Goal: Information Seeking & Learning: Check status

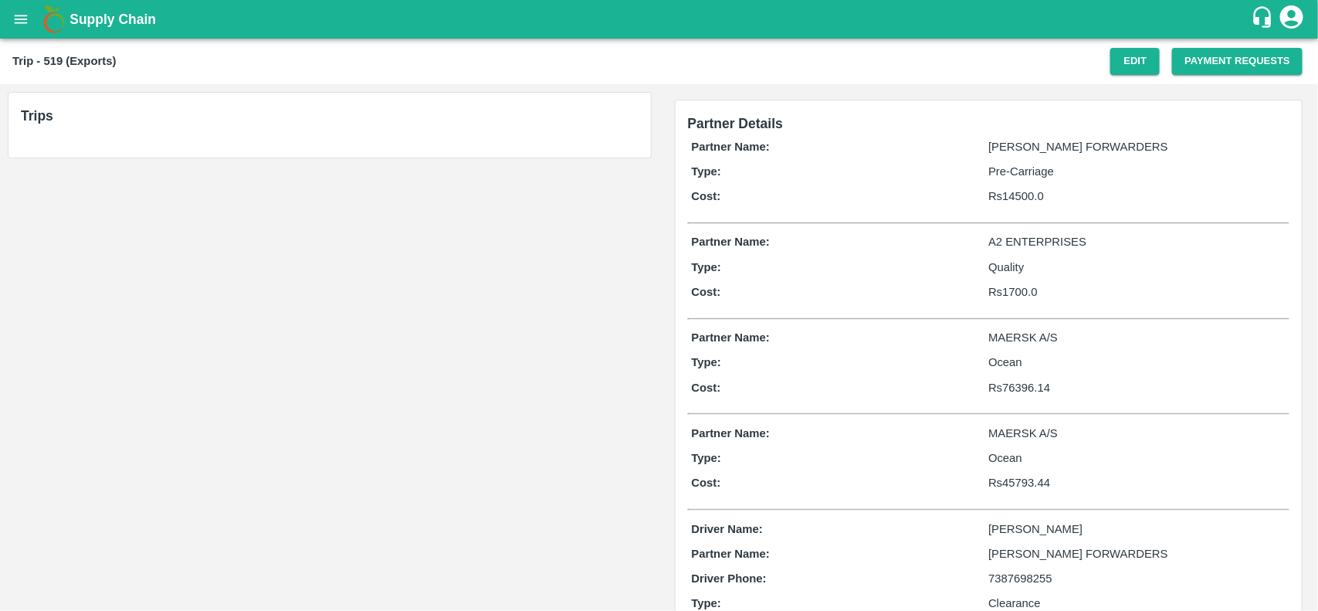
click at [1288, 29] on icon "account of current user" at bounding box center [1292, 17] width 28 height 28
click at [1241, 87] on li "Logout" at bounding box center [1253, 83] width 103 height 26
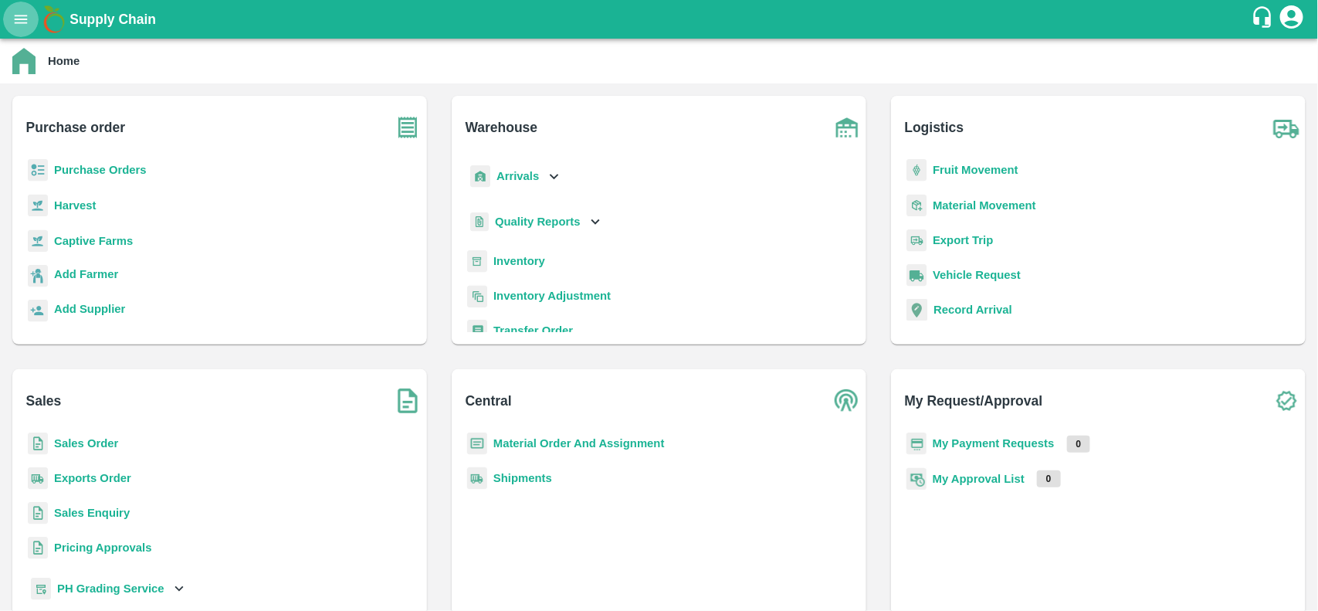
click at [17, 33] on button "open drawer" at bounding box center [21, 20] width 36 height 36
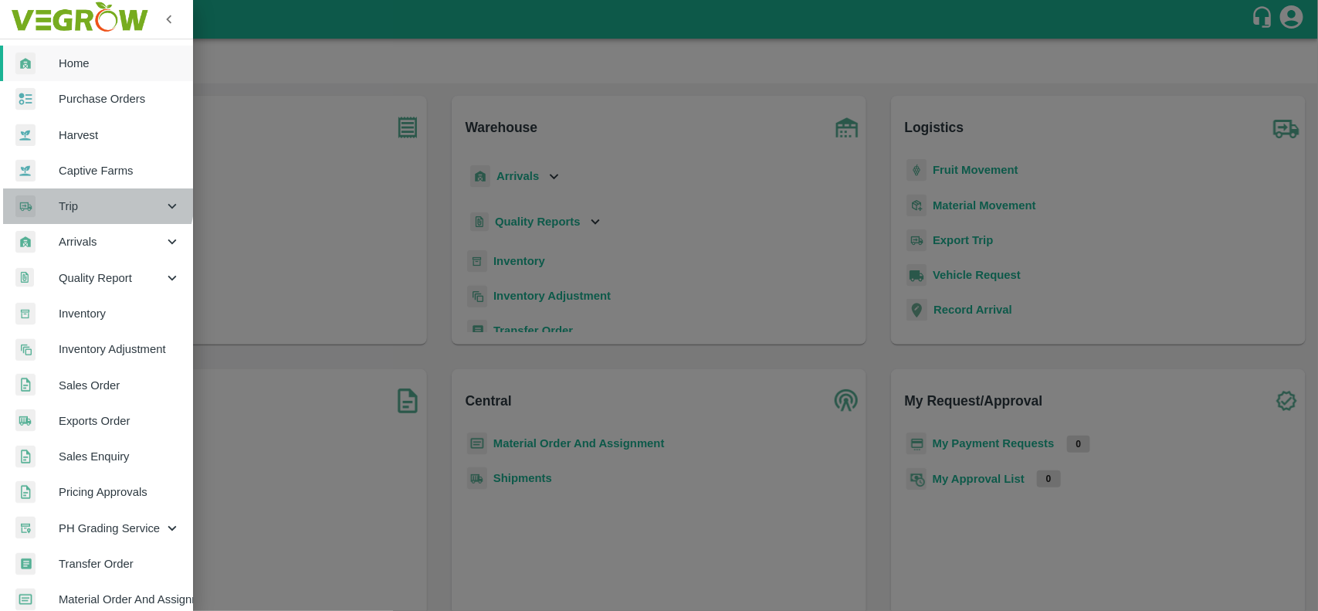
click at [87, 198] on span "Trip" at bounding box center [111, 206] width 105 height 17
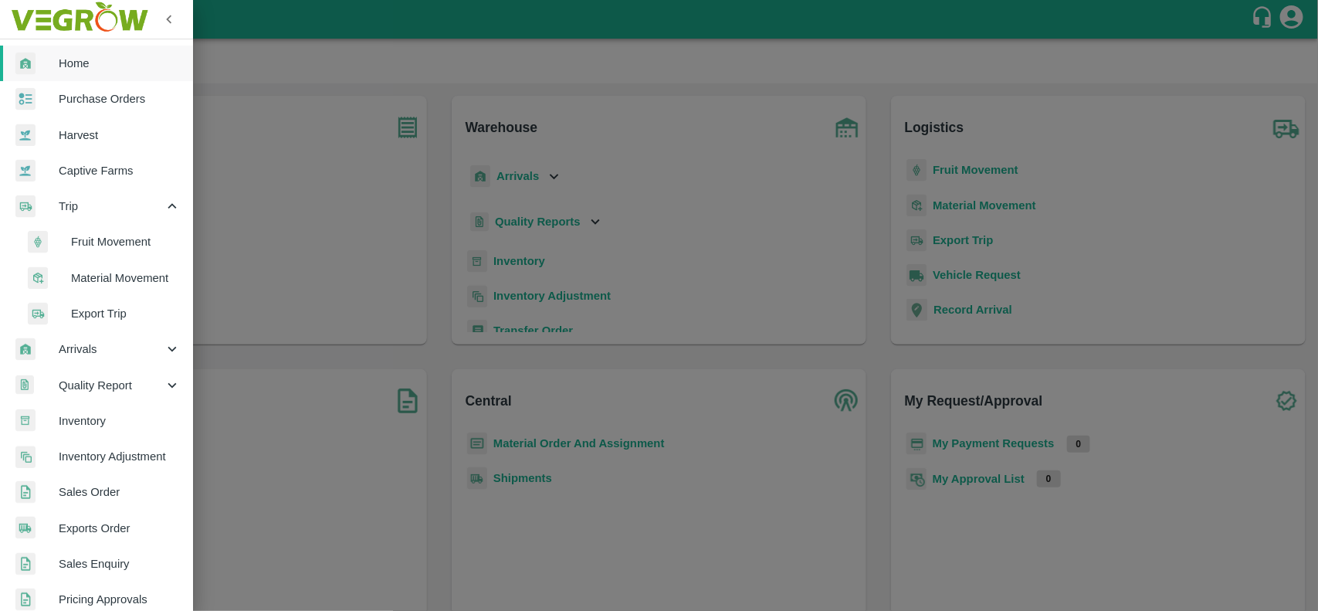
click at [100, 310] on span "Export Trip" at bounding box center [126, 313] width 110 height 17
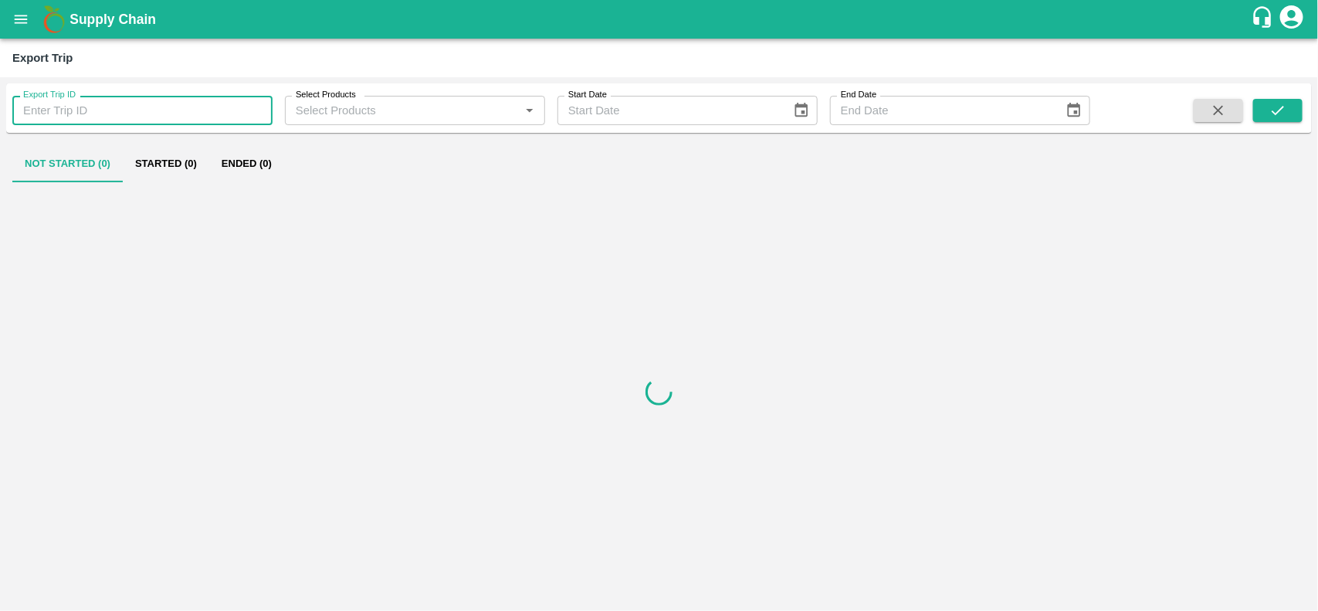
click at [125, 110] on input "Export Trip ID" at bounding box center [142, 110] width 260 height 29
paste input "253934"
click at [125, 110] on input "253934" at bounding box center [142, 110] width 260 height 29
click at [162, 105] on input "253934" at bounding box center [142, 110] width 260 height 29
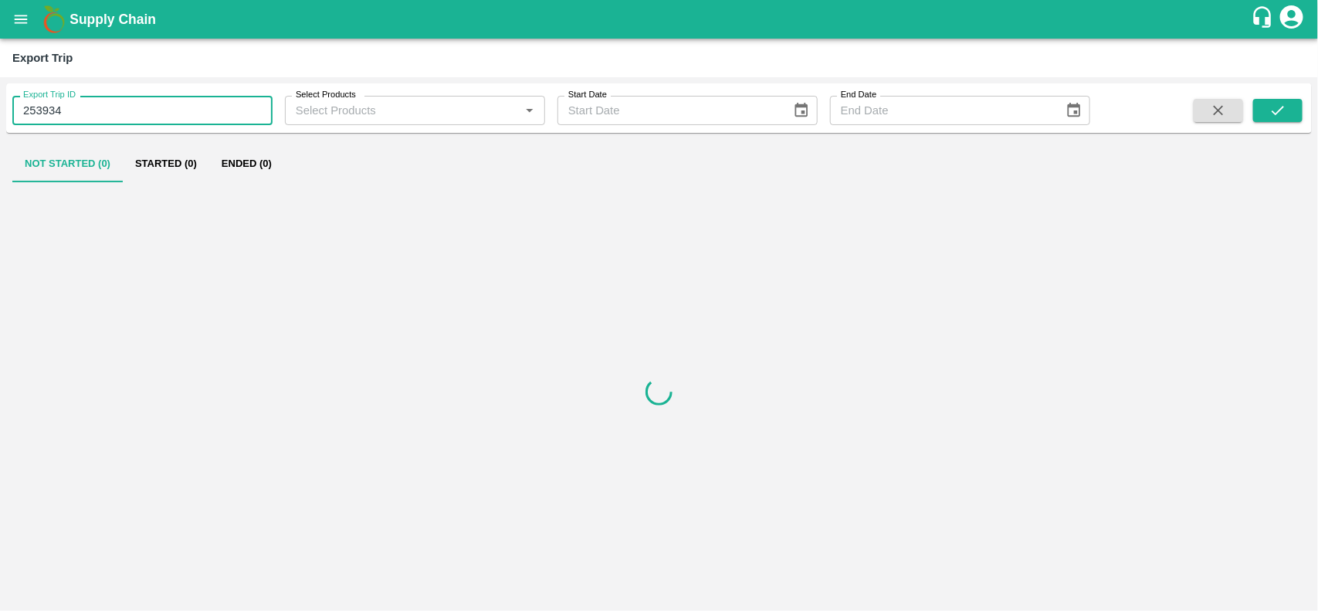
click at [162, 105] on input "253934" at bounding box center [142, 110] width 260 height 29
type input "253934"
type input "519"
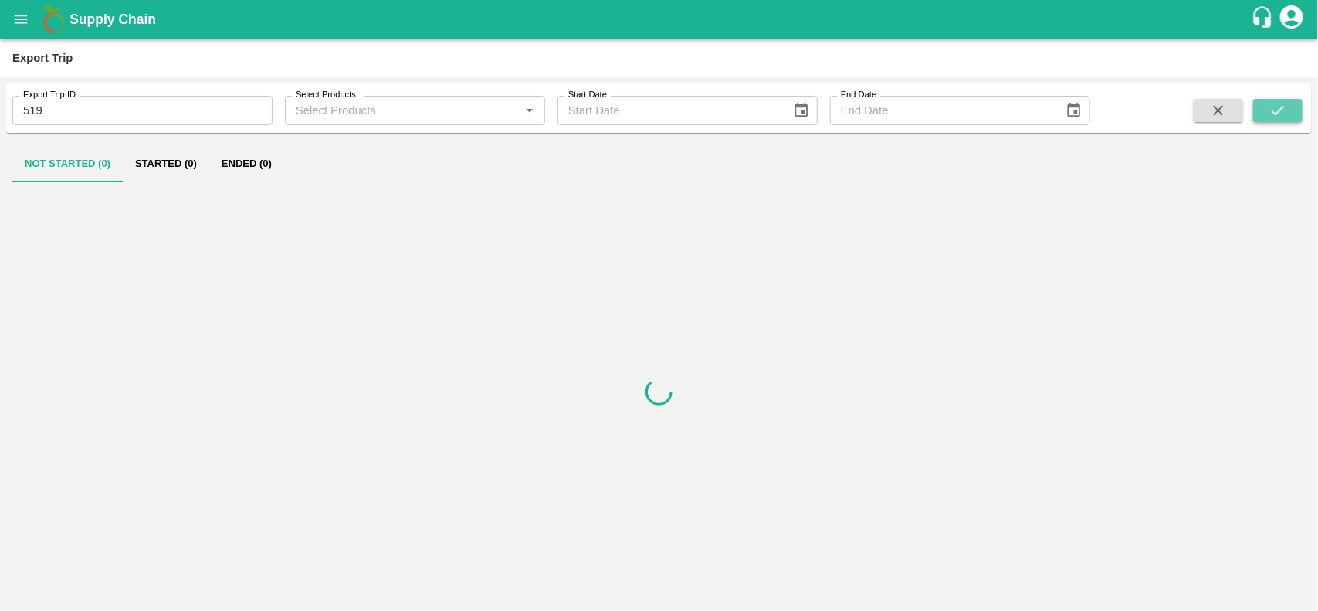
click at [1276, 112] on icon "submit" at bounding box center [1278, 110] width 17 height 17
click at [282, 164] on button "Ended (1)" at bounding box center [246, 163] width 75 height 37
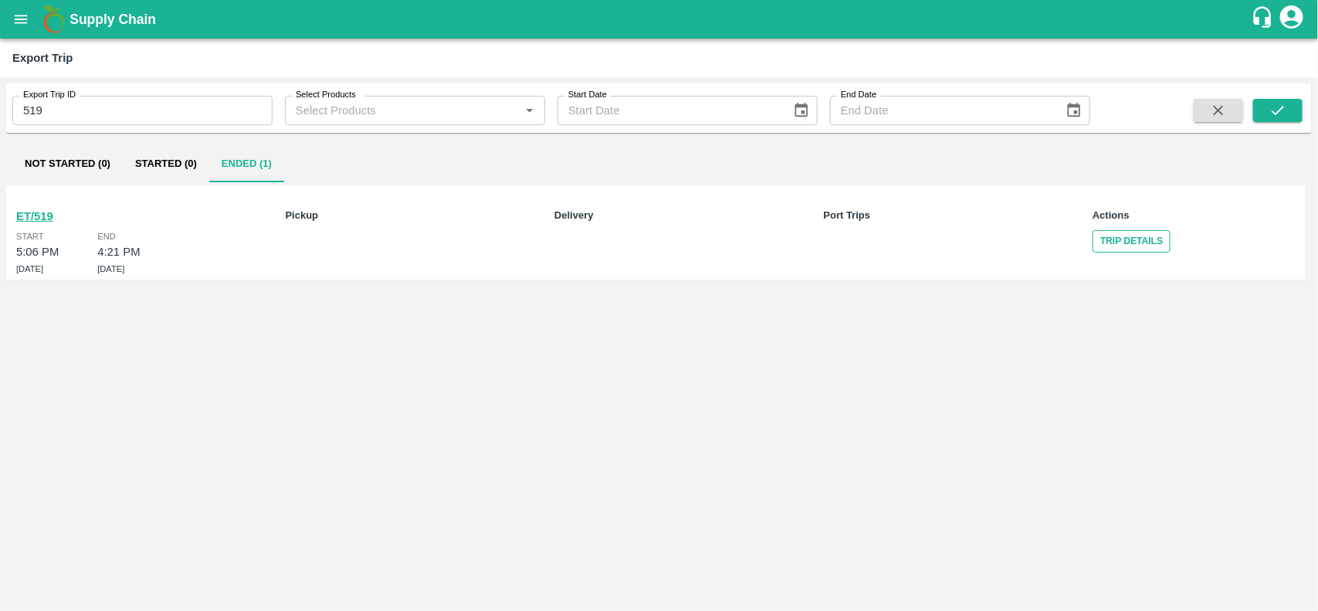
click at [1138, 236] on link "Trip Details" at bounding box center [1132, 241] width 78 height 22
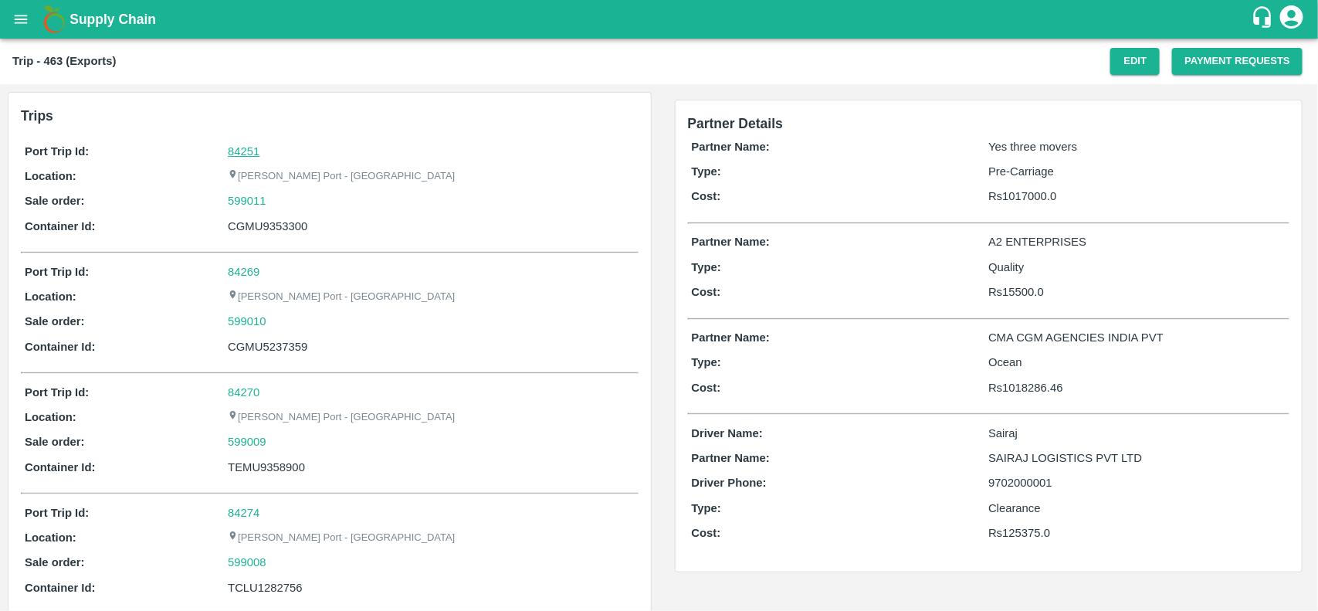
click at [236, 145] on link "84251" at bounding box center [244, 151] width 32 height 12
click at [274, 197] on div "599011" at bounding box center [431, 200] width 406 height 17
copy link "599011"
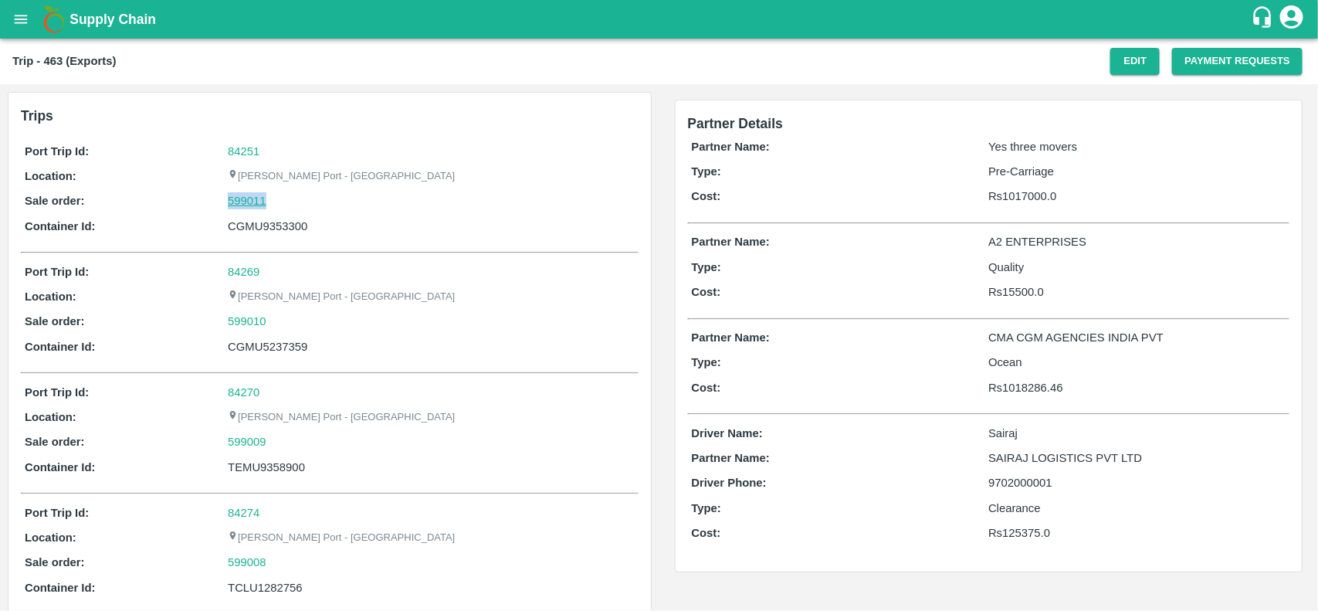
click at [264, 198] on link "599011" at bounding box center [247, 200] width 39 height 17
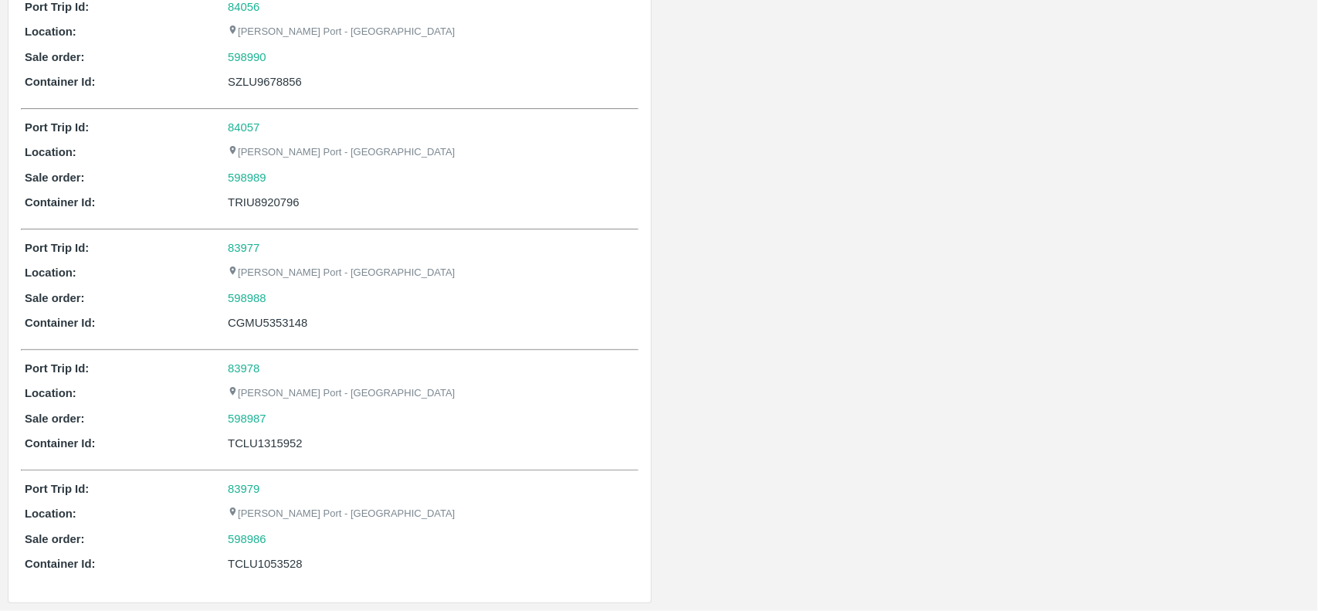
scroll to position [40, 0]
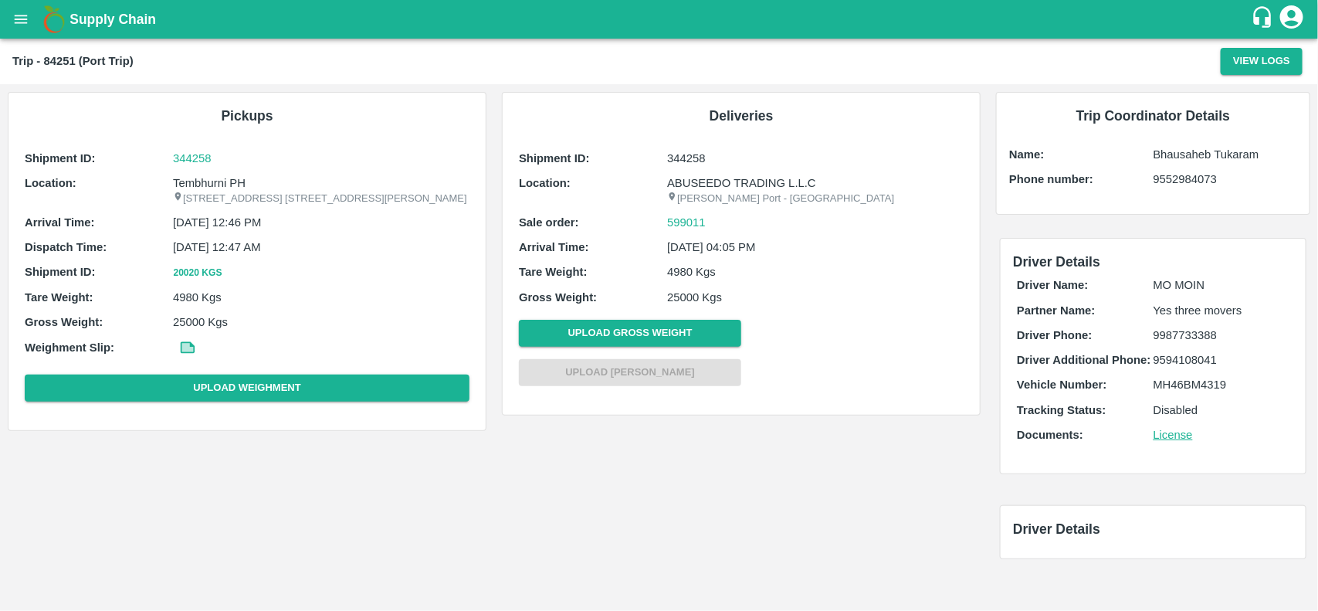
click at [198, 175] on p "Tembhurni PH" at bounding box center [321, 183] width 297 height 17
copy p "Tembhurni"
click at [198, 175] on p "Tembhurni PH" at bounding box center [321, 183] width 297 height 17
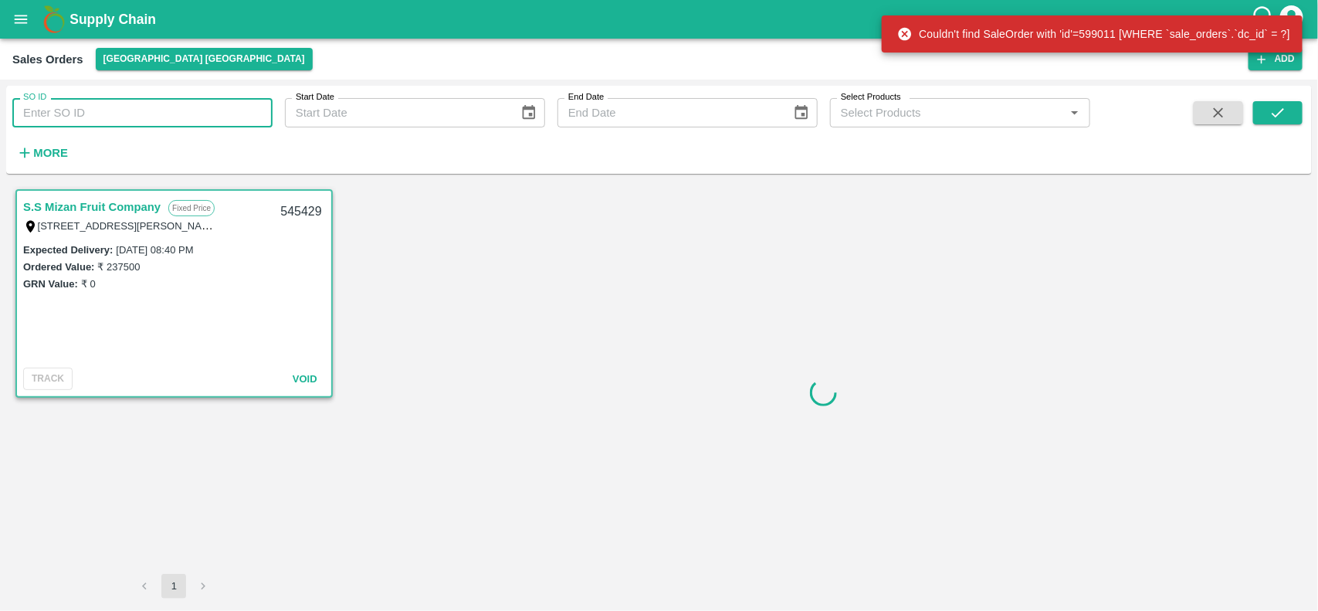
click at [76, 117] on input "SO ID" at bounding box center [142, 112] width 260 height 29
paste input "599011"
click at [76, 117] on input "599011" at bounding box center [142, 112] width 260 height 29
type input "599011"
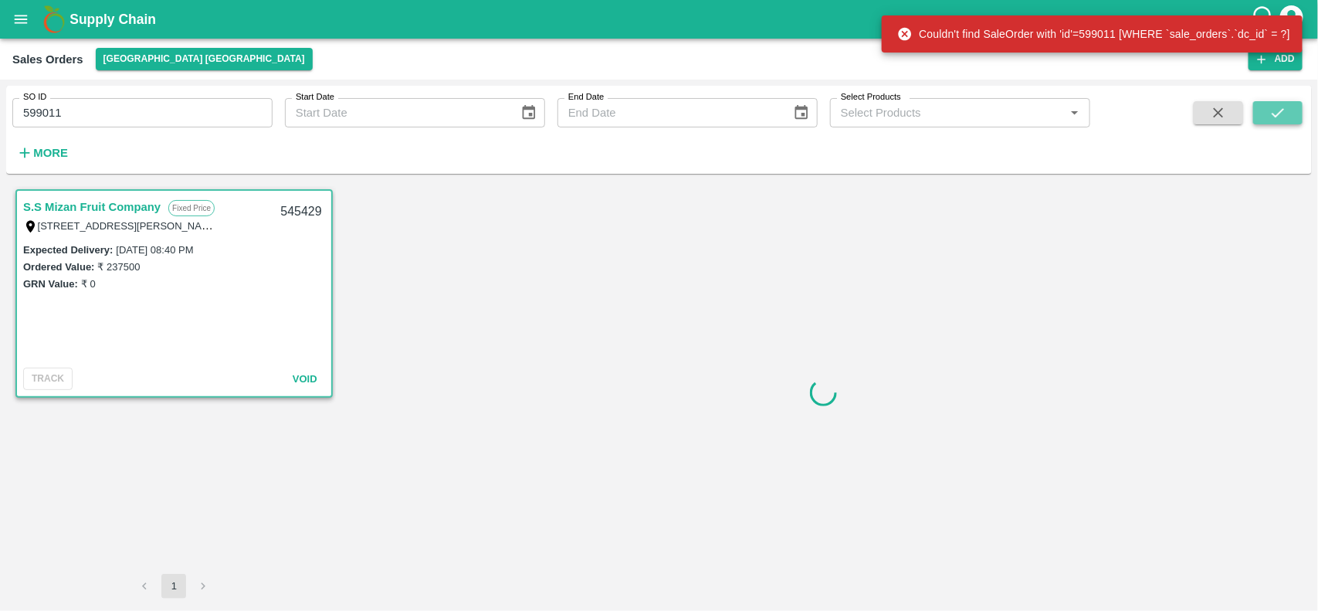
click at [1286, 113] on icon "submit" at bounding box center [1278, 112] width 17 height 17
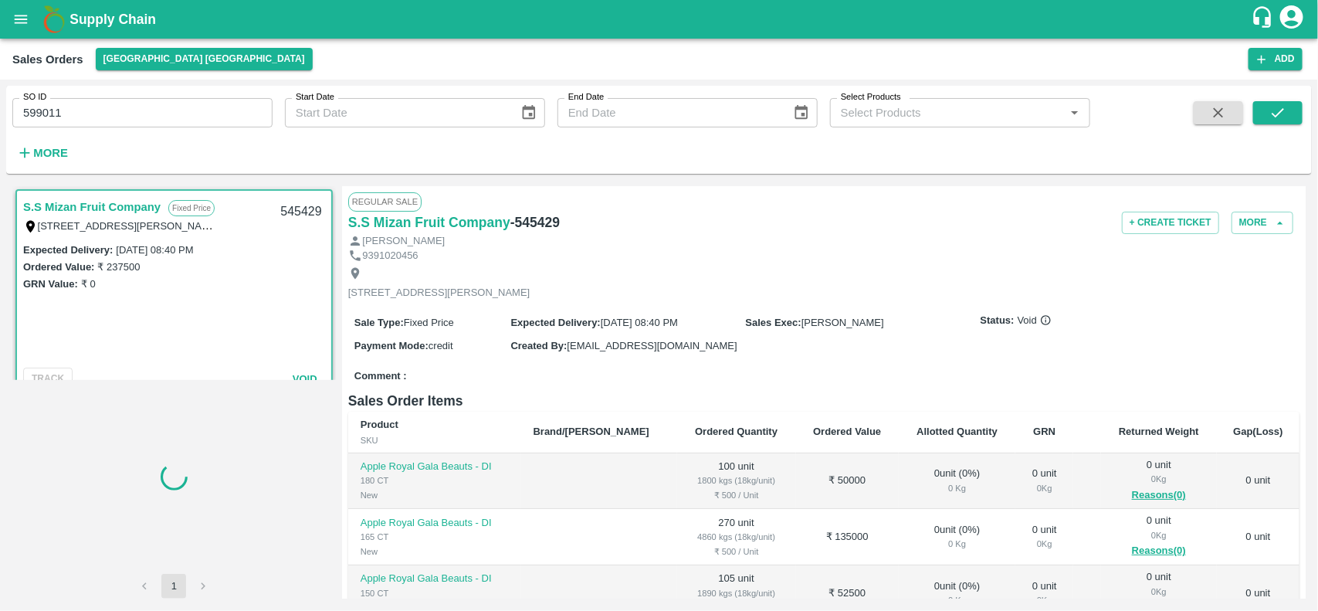
click at [153, 106] on input "599011" at bounding box center [142, 112] width 260 height 29
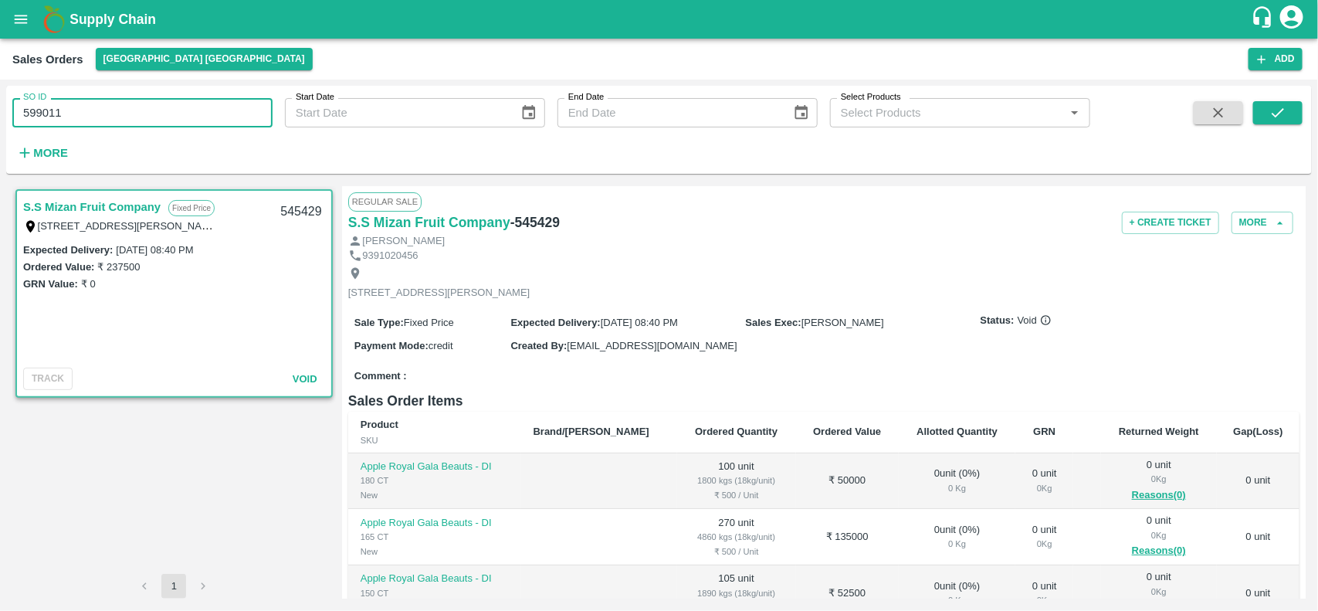
click at [153, 106] on input "599011" at bounding box center [142, 112] width 260 height 29
paste input "text"
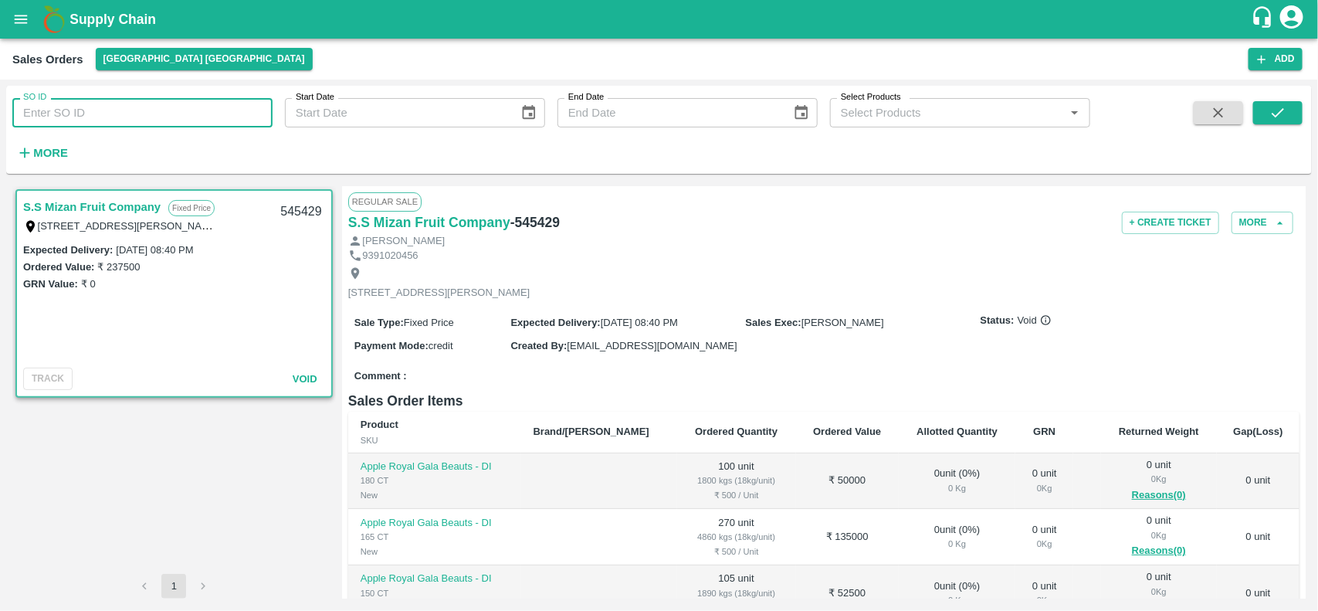
type input "599011"
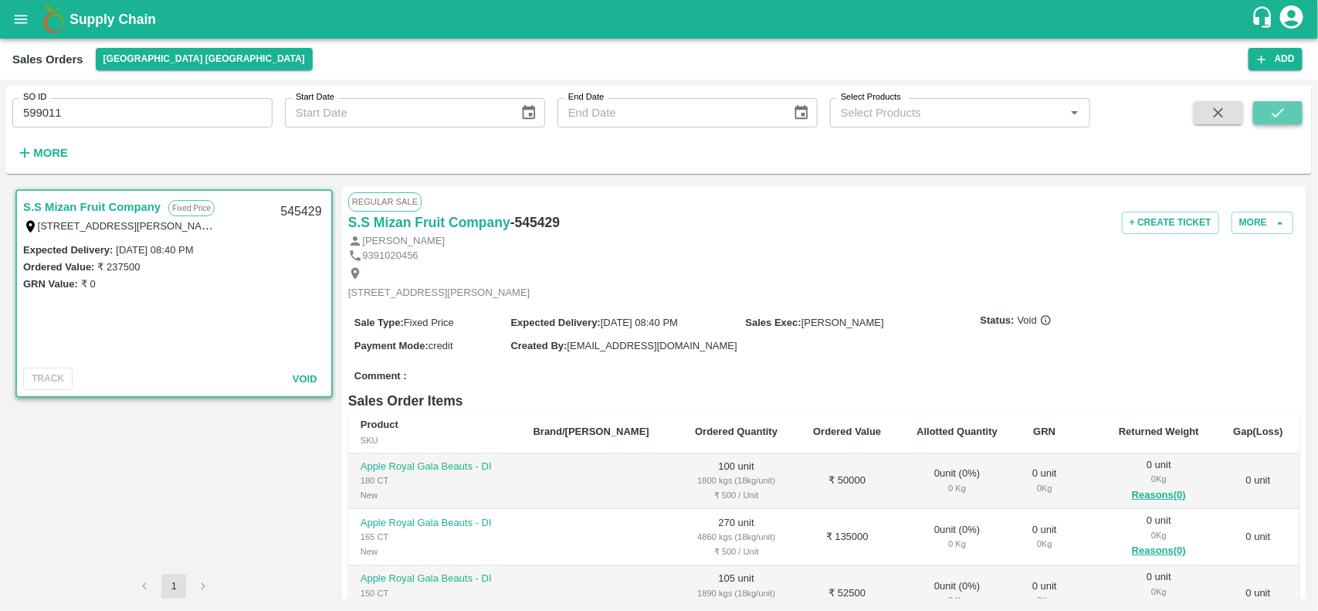
click at [1284, 101] on button "submit" at bounding box center [1278, 112] width 49 height 23
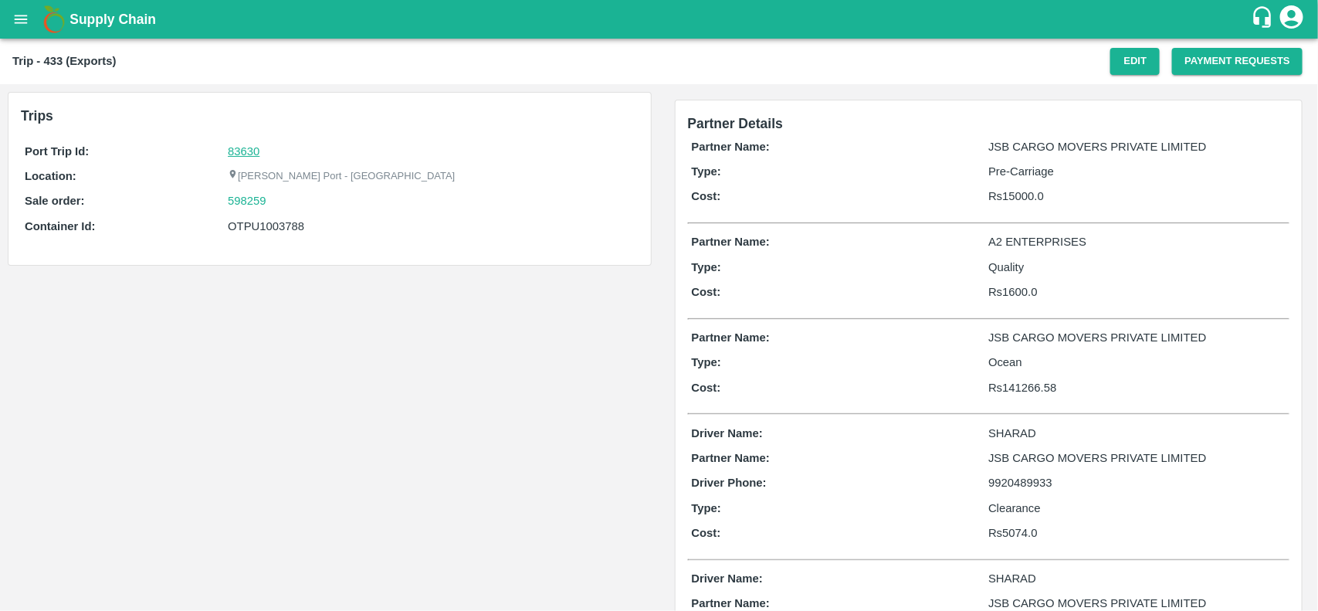
click at [232, 149] on link "83630" at bounding box center [244, 151] width 32 height 12
click at [279, 192] on div "598259" at bounding box center [431, 200] width 406 height 17
click at [279, 198] on div "598259" at bounding box center [431, 200] width 406 height 17
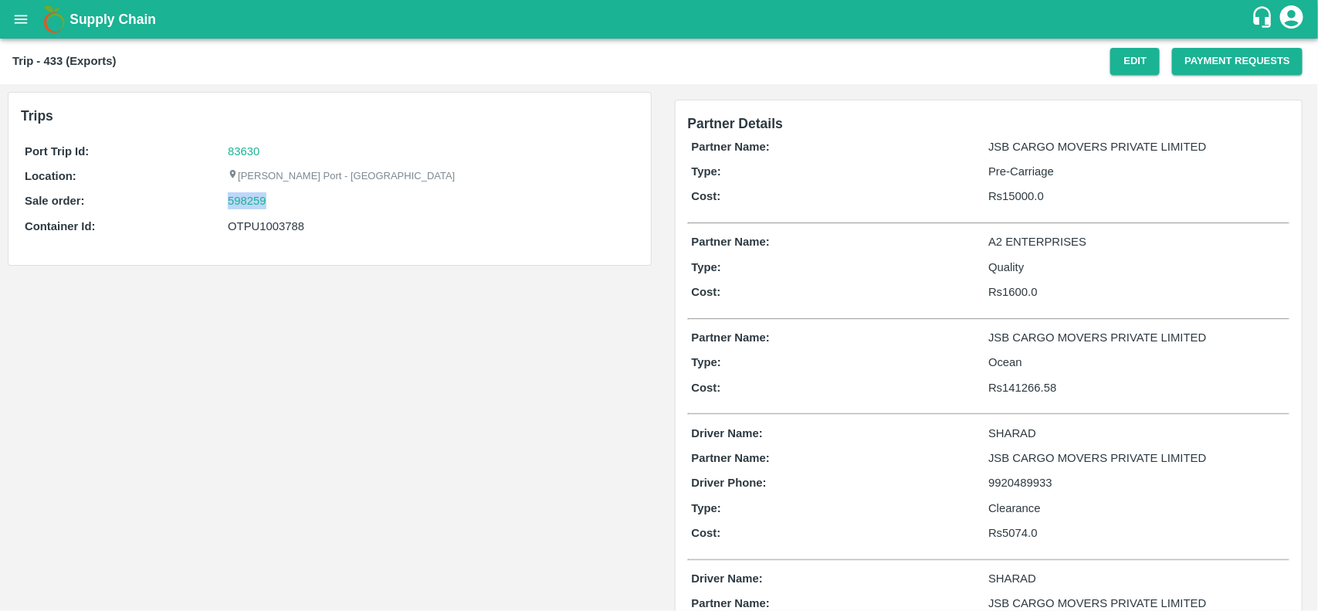
click at [279, 198] on div "598259" at bounding box center [431, 200] width 406 height 17
click at [243, 202] on link "598259" at bounding box center [247, 200] width 39 height 17
click at [263, 228] on div "OTPU1003788" at bounding box center [431, 226] width 406 height 17
copy div "OTPU1003788"
click at [263, 228] on div "OTPU1003788" at bounding box center [431, 226] width 406 height 17
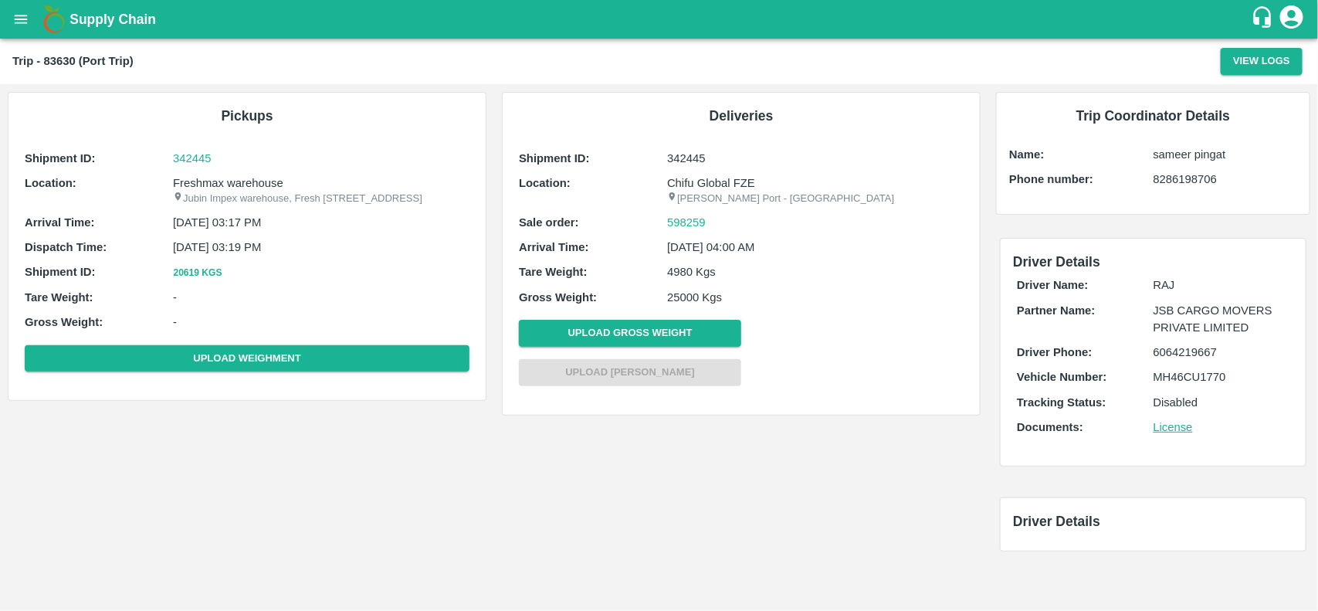
click at [211, 176] on p "Freshmax warehouse" at bounding box center [321, 183] width 297 height 17
copy p "Freshmax"
copy p "Freshmax warehouse"
click at [211, 176] on p "Freshmax warehouse" at bounding box center [321, 183] width 297 height 17
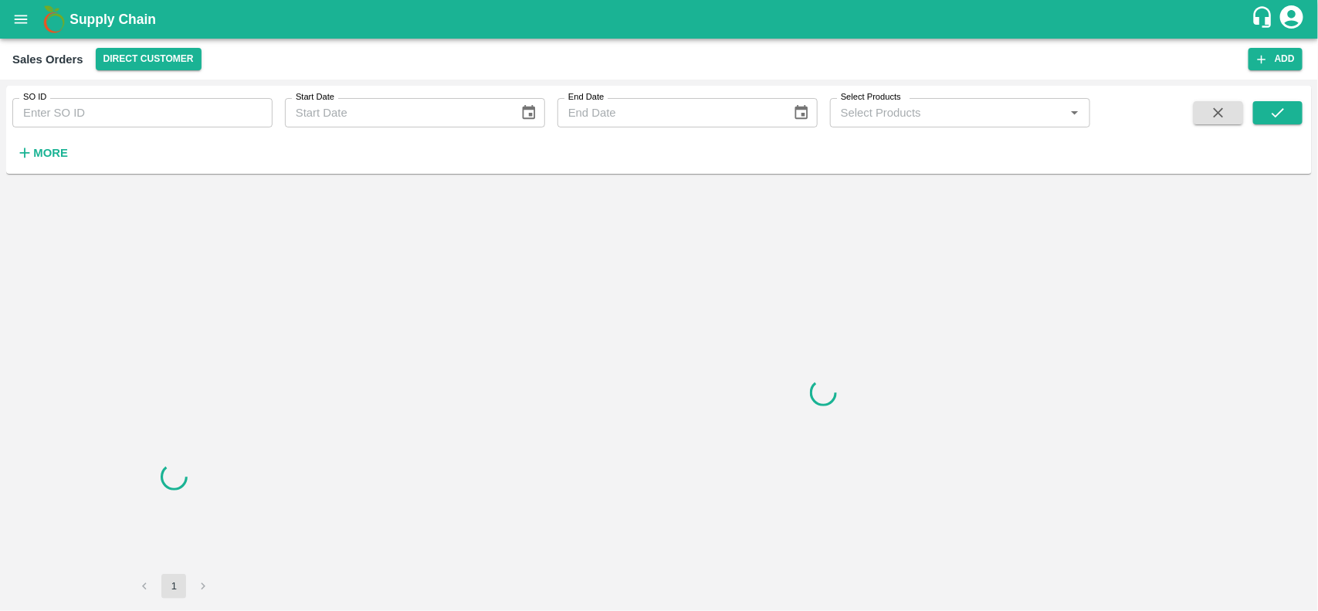
click at [110, 120] on input "SO ID" at bounding box center [142, 112] width 260 height 29
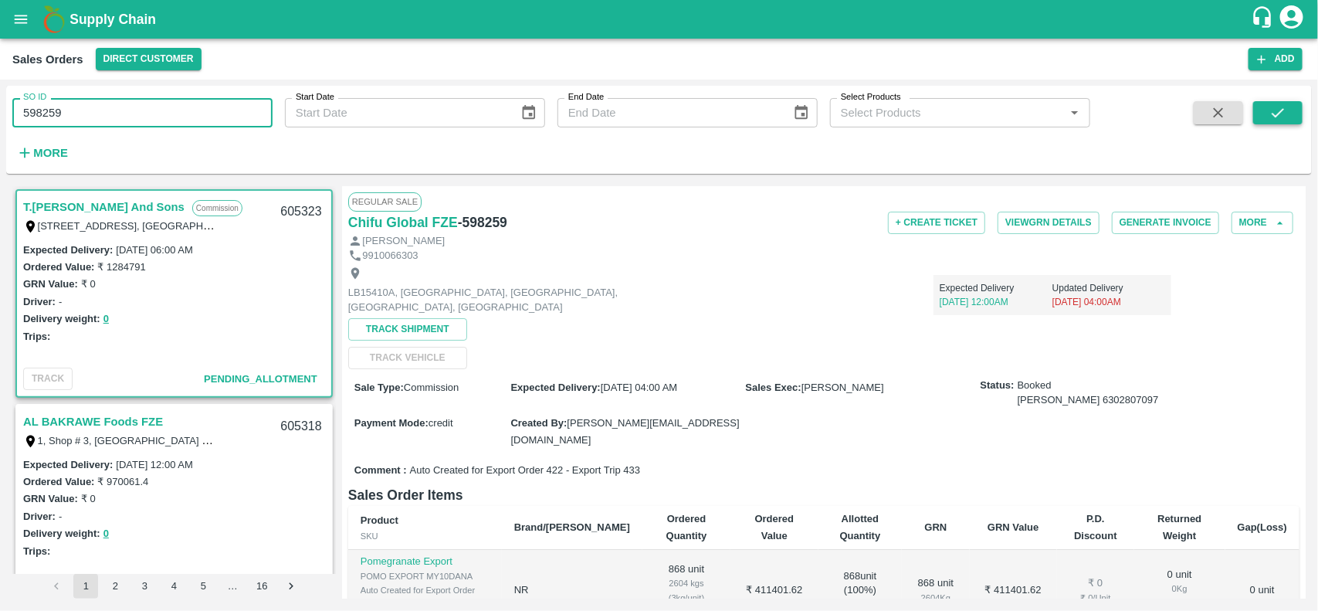
type input "598259"
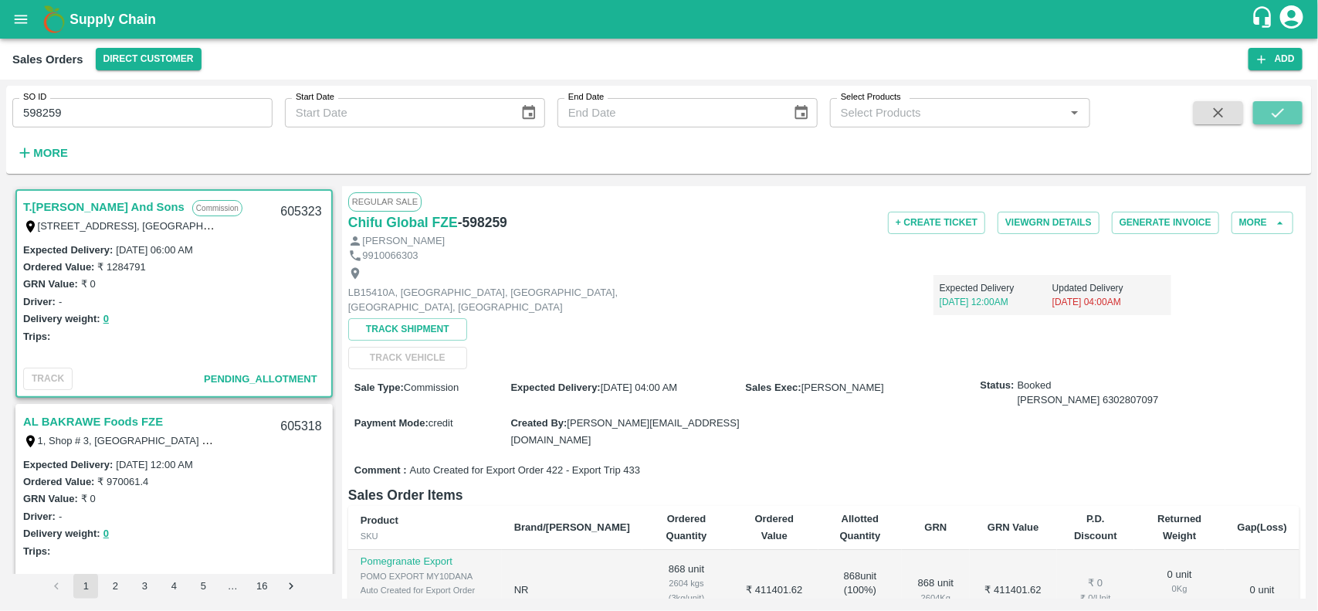
click at [1269, 101] on button "submit" at bounding box center [1278, 112] width 49 height 23
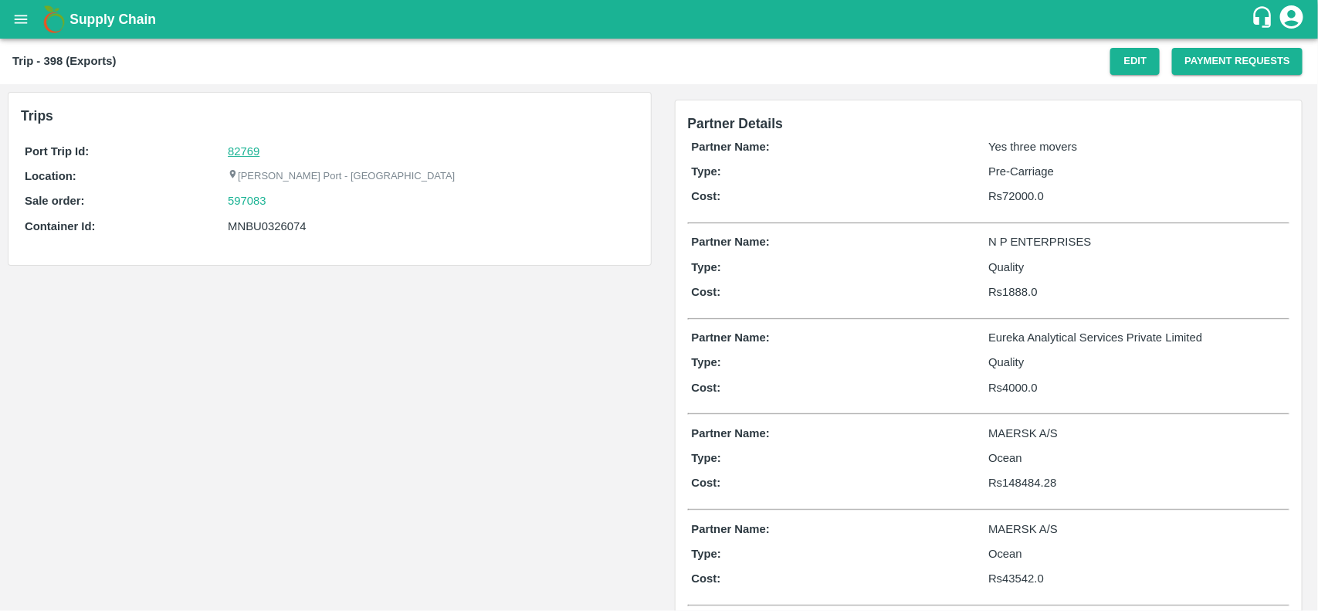
click at [242, 145] on link "82769" at bounding box center [244, 151] width 32 height 12
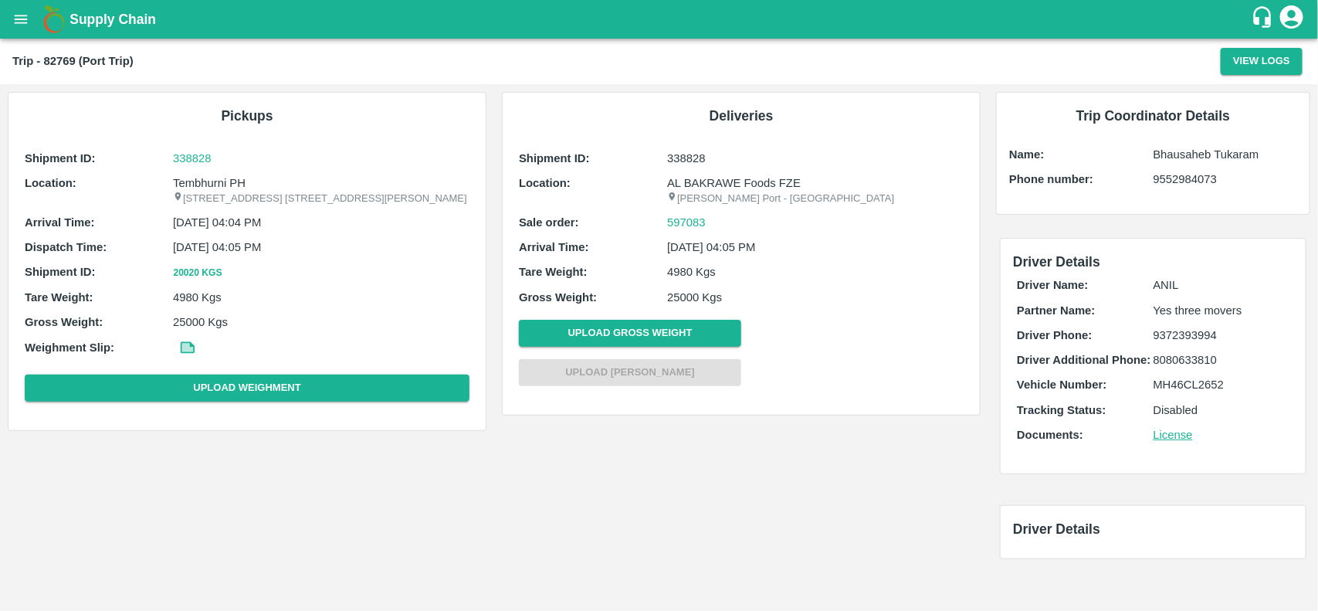
click at [193, 175] on p "Tembhurni PH" at bounding box center [321, 183] width 297 height 17
copy p "Tembhurni PH"
click at [193, 175] on p "Tembhurni PH" at bounding box center [321, 183] width 297 height 17
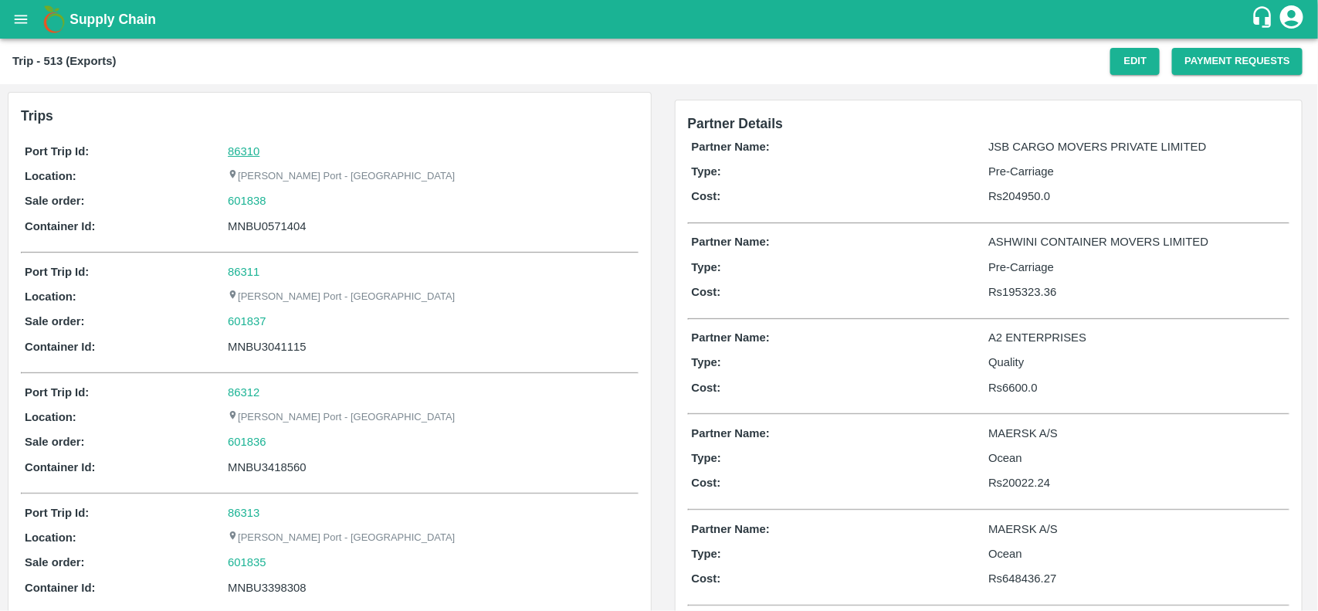
click at [239, 149] on link "86310" at bounding box center [244, 151] width 32 height 12
click at [278, 205] on div "601838" at bounding box center [431, 200] width 406 height 17
copy link "601838"
click at [278, 205] on div "601838" at bounding box center [431, 200] width 406 height 17
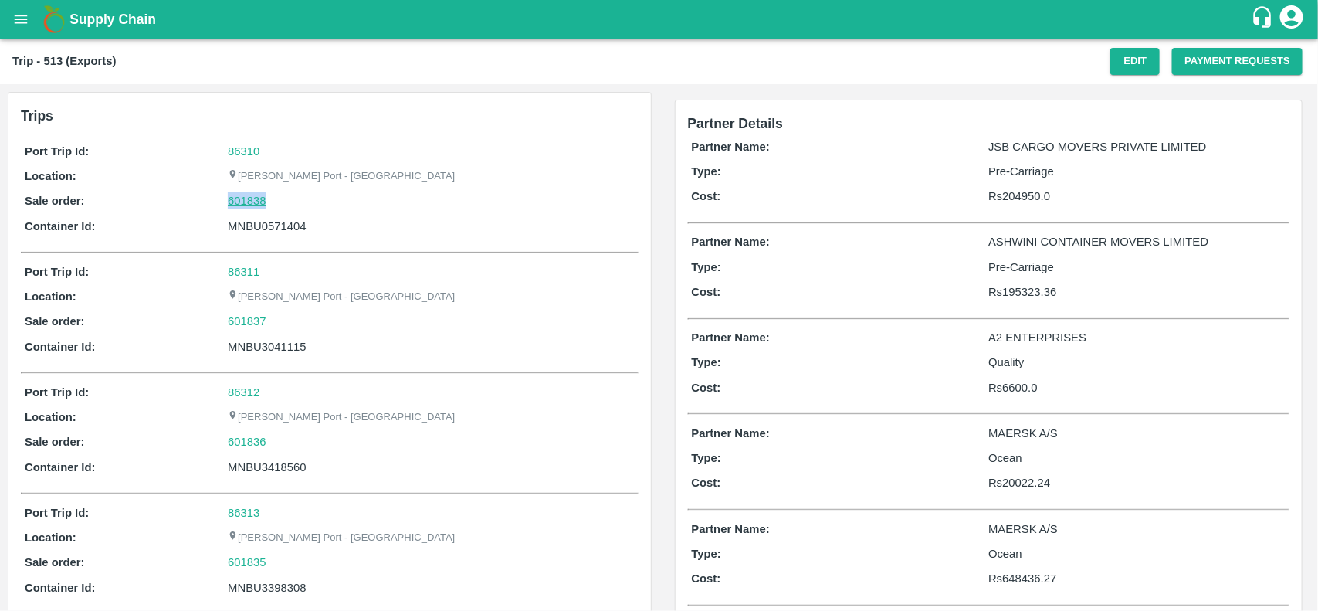
click at [253, 205] on link "601838" at bounding box center [247, 200] width 39 height 17
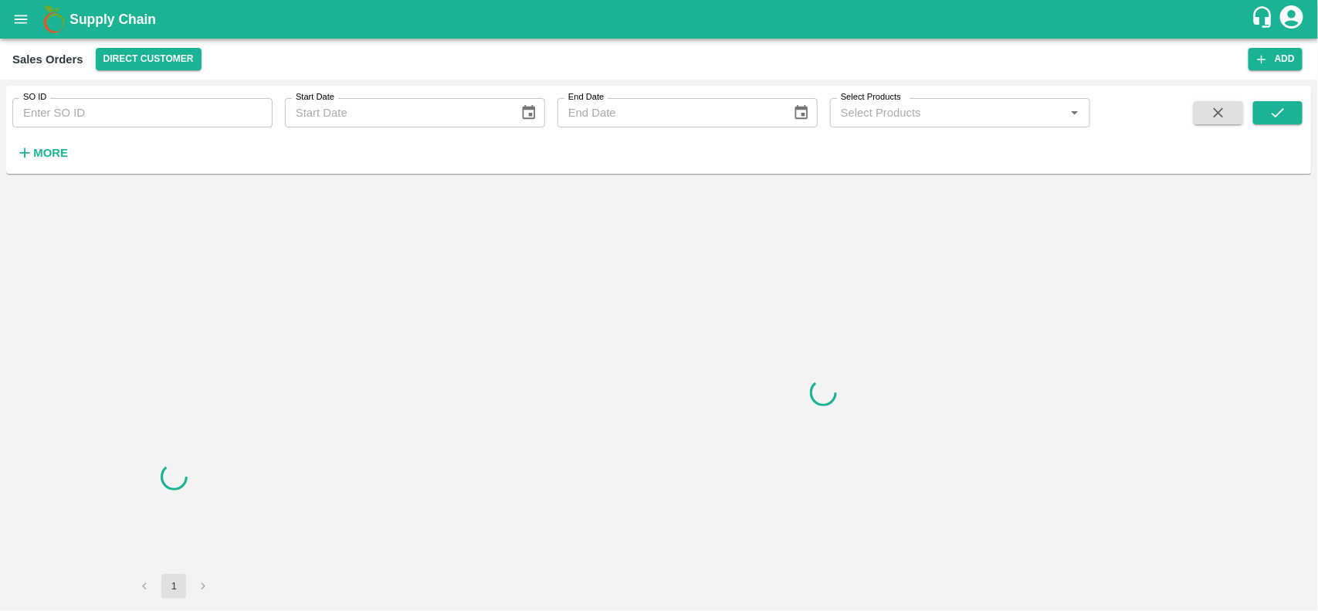
click at [114, 116] on input "SO ID" at bounding box center [142, 112] width 260 height 29
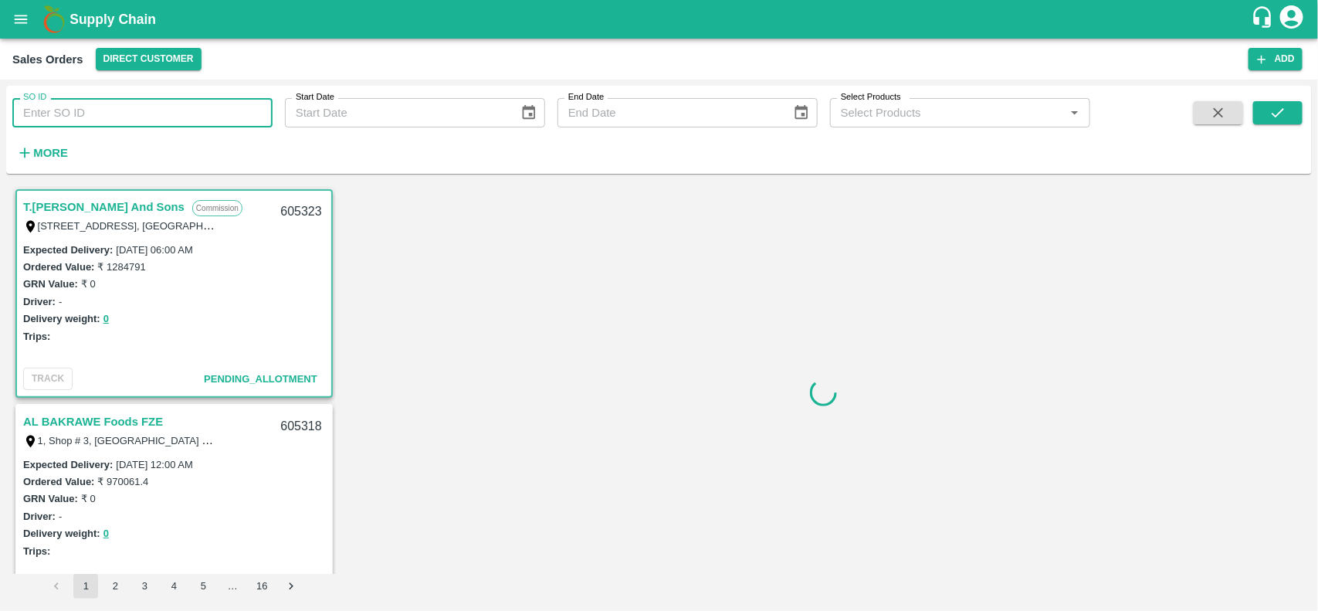
click at [114, 116] on input "SO ID" at bounding box center [142, 112] width 260 height 29
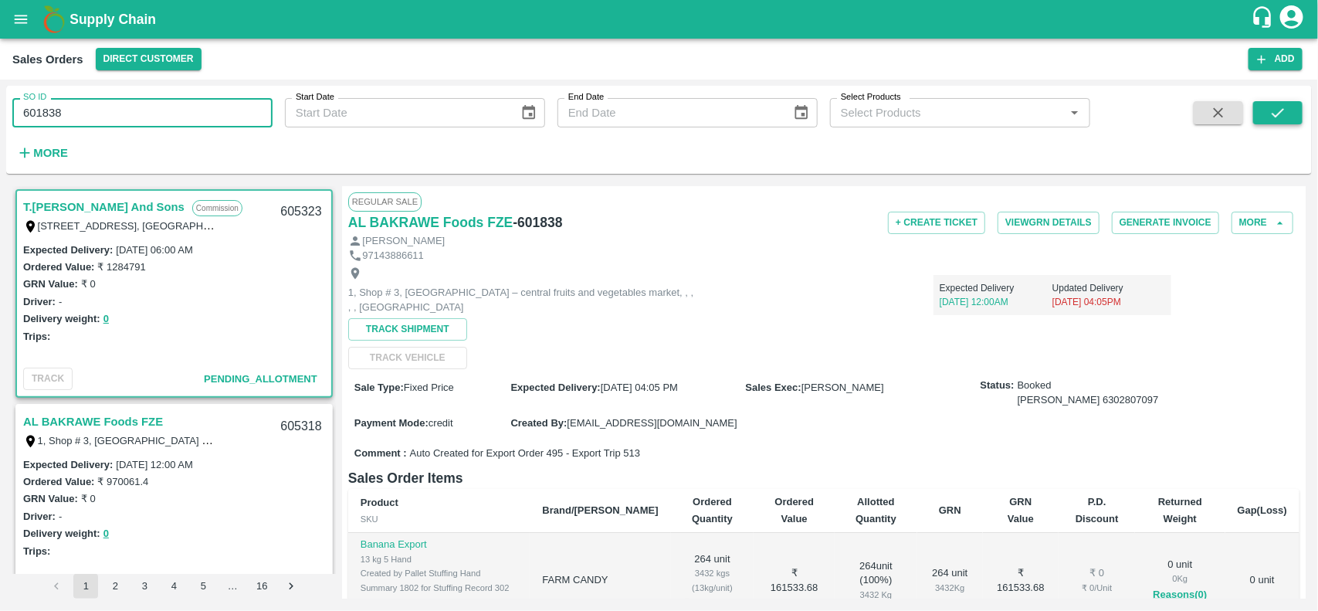
type input "601838"
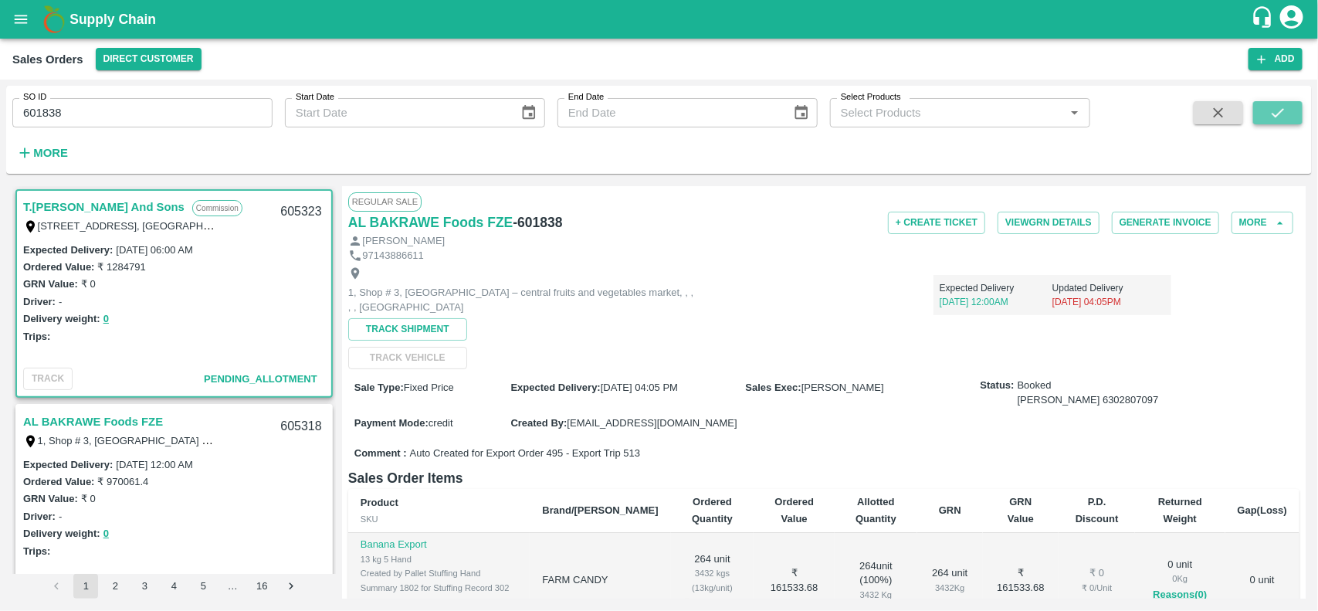
click at [1294, 114] on button "submit" at bounding box center [1278, 112] width 49 height 23
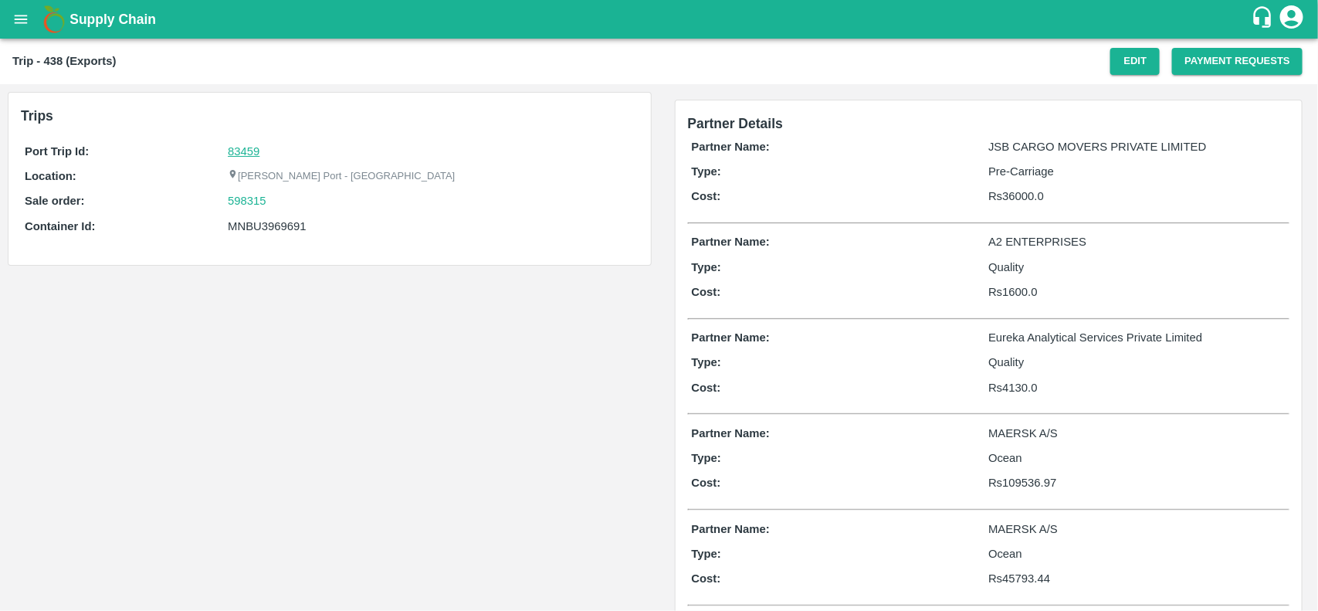
click at [240, 149] on link "83459" at bounding box center [244, 151] width 32 height 12
click at [270, 198] on div "598315" at bounding box center [431, 200] width 406 height 17
copy link "598315"
click at [270, 198] on div "598315" at bounding box center [431, 200] width 406 height 17
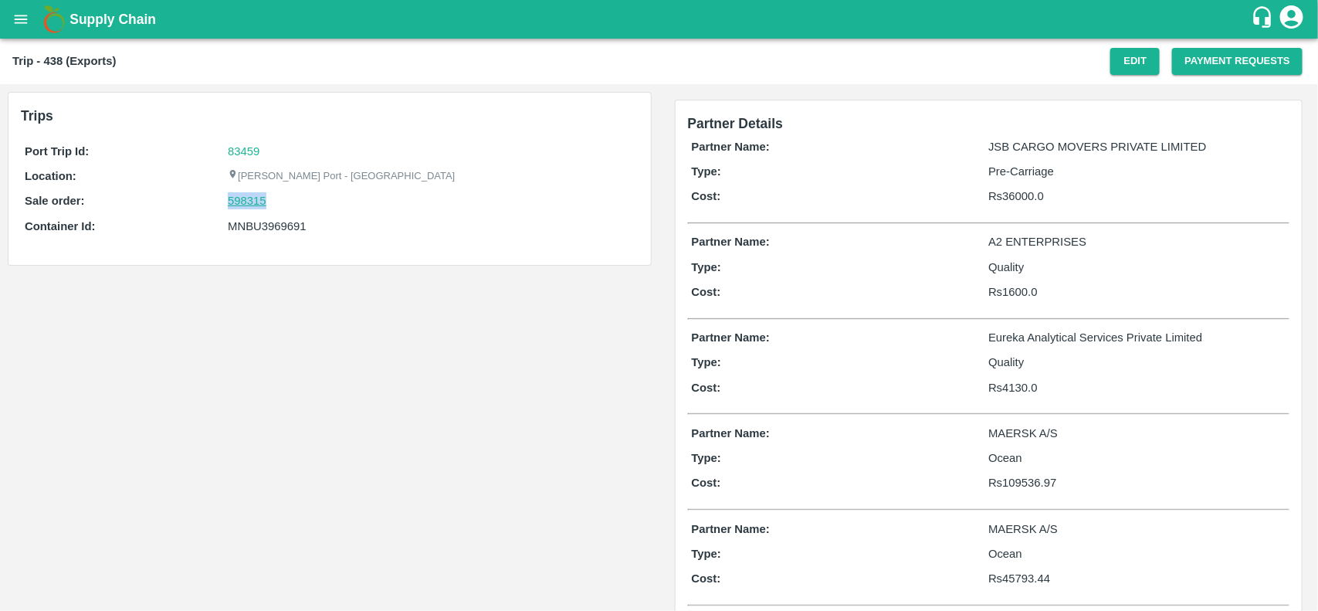
click at [263, 199] on link "598315" at bounding box center [247, 200] width 39 height 17
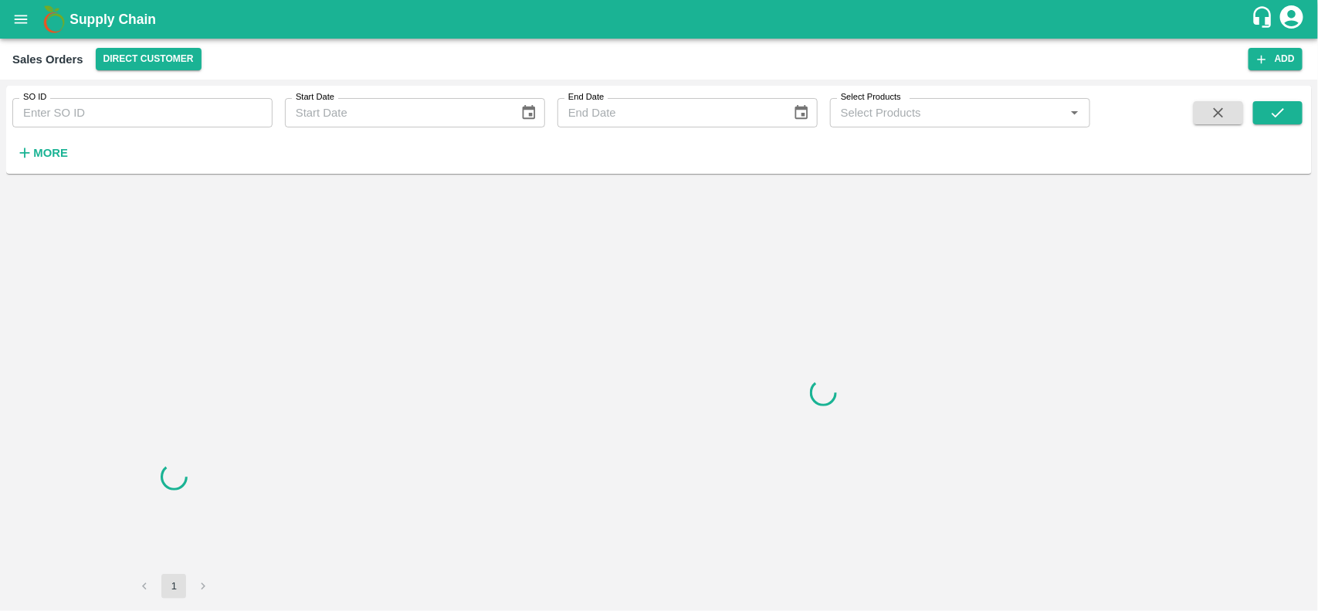
click at [114, 112] on input "SO ID" at bounding box center [142, 112] width 260 height 29
click at [114, 112] on input "598315" at bounding box center [142, 112] width 260 height 29
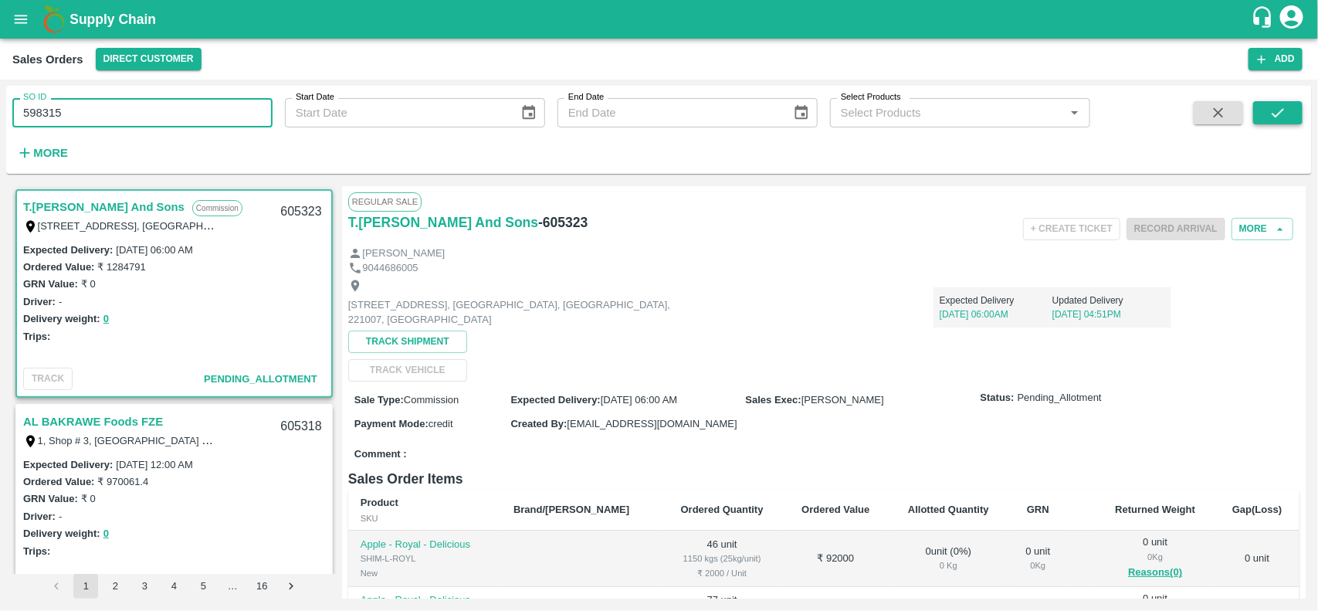
type input "598315"
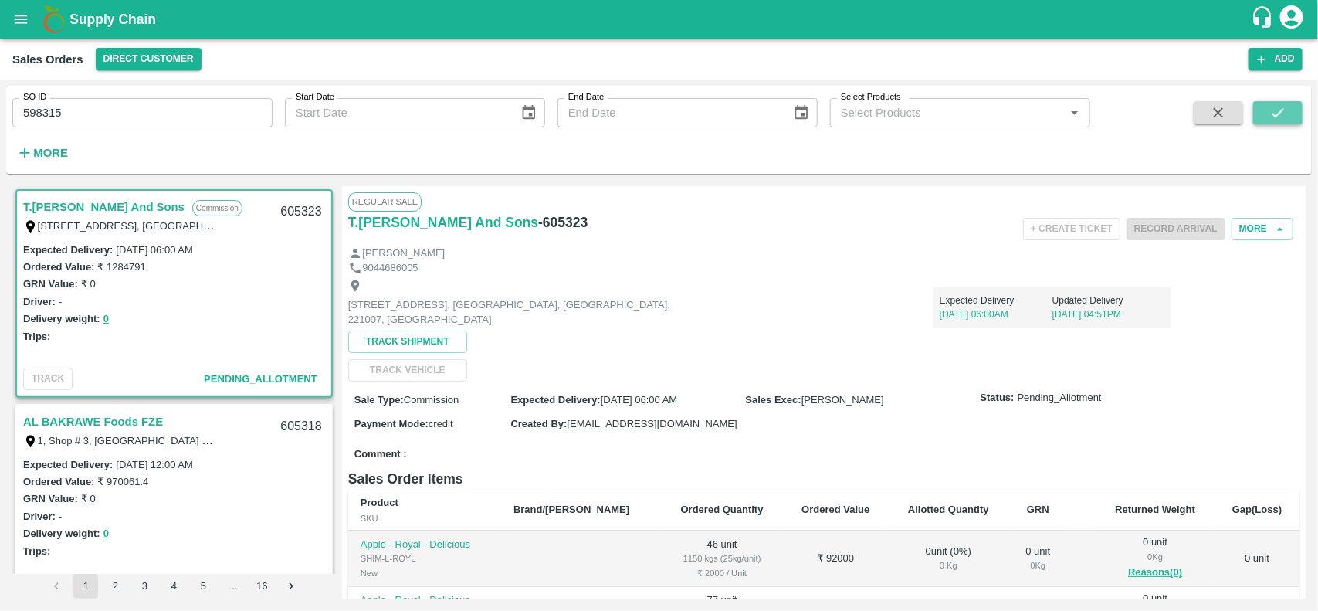
click at [1279, 118] on icon "submit" at bounding box center [1278, 112] width 17 height 17
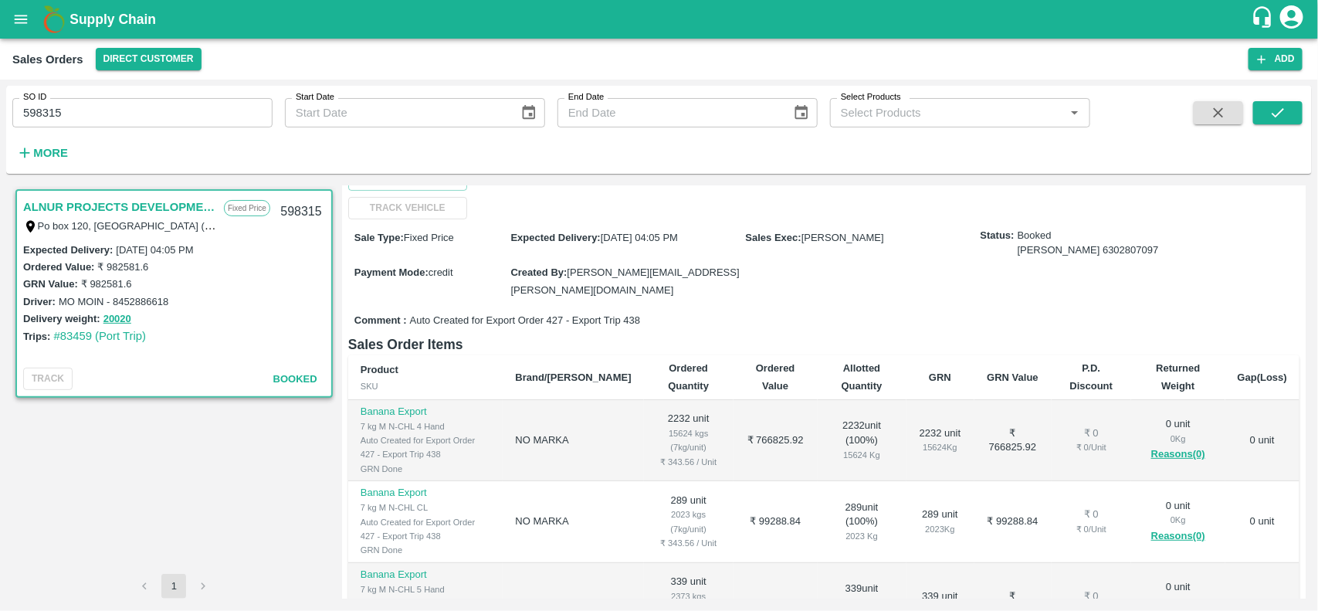
scroll to position [25, 0]
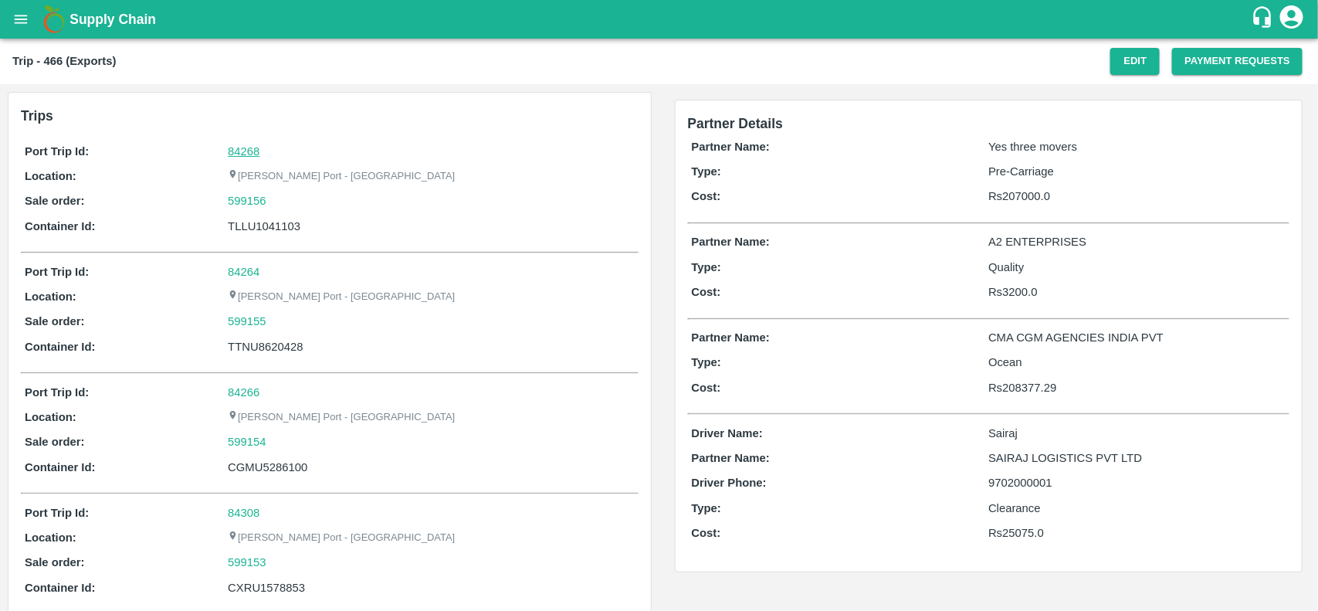
click at [259, 153] on link "84268" at bounding box center [244, 151] width 32 height 12
click at [274, 205] on div "599156" at bounding box center [431, 200] width 406 height 17
copy link
click at [274, 205] on div "599156" at bounding box center [431, 200] width 406 height 17
copy link "599156"
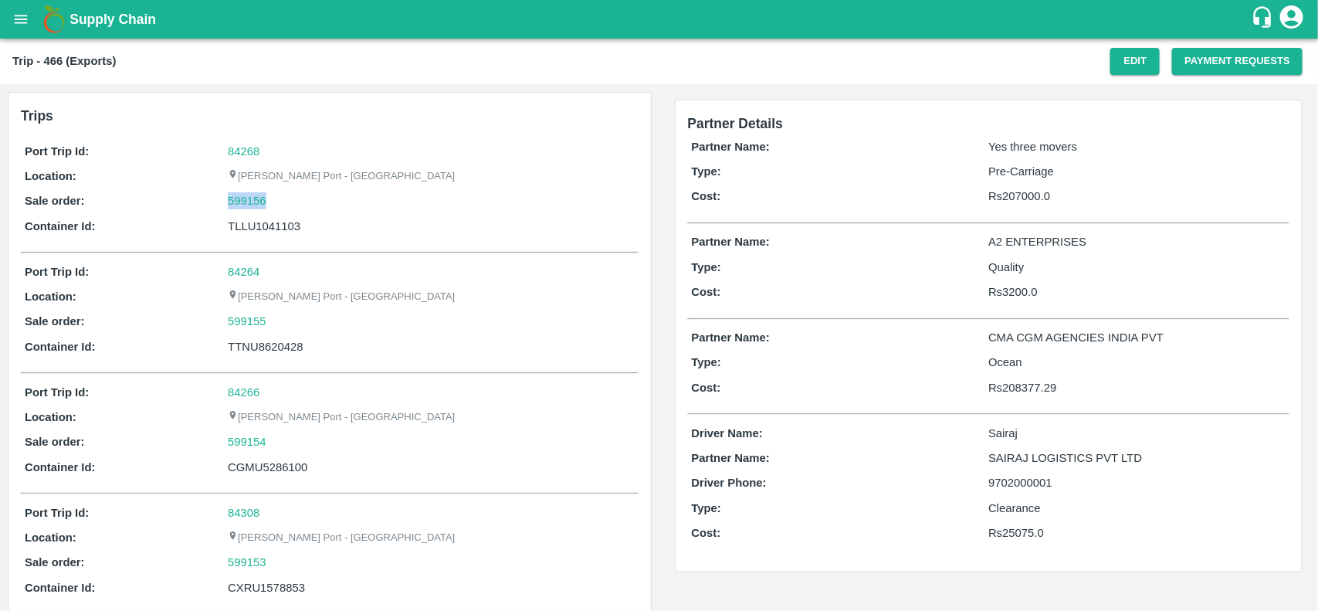
click at [274, 205] on div "599156" at bounding box center [431, 200] width 406 height 17
click at [251, 205] on link "599156" at bounding box center [247, 200] width 39 height 17
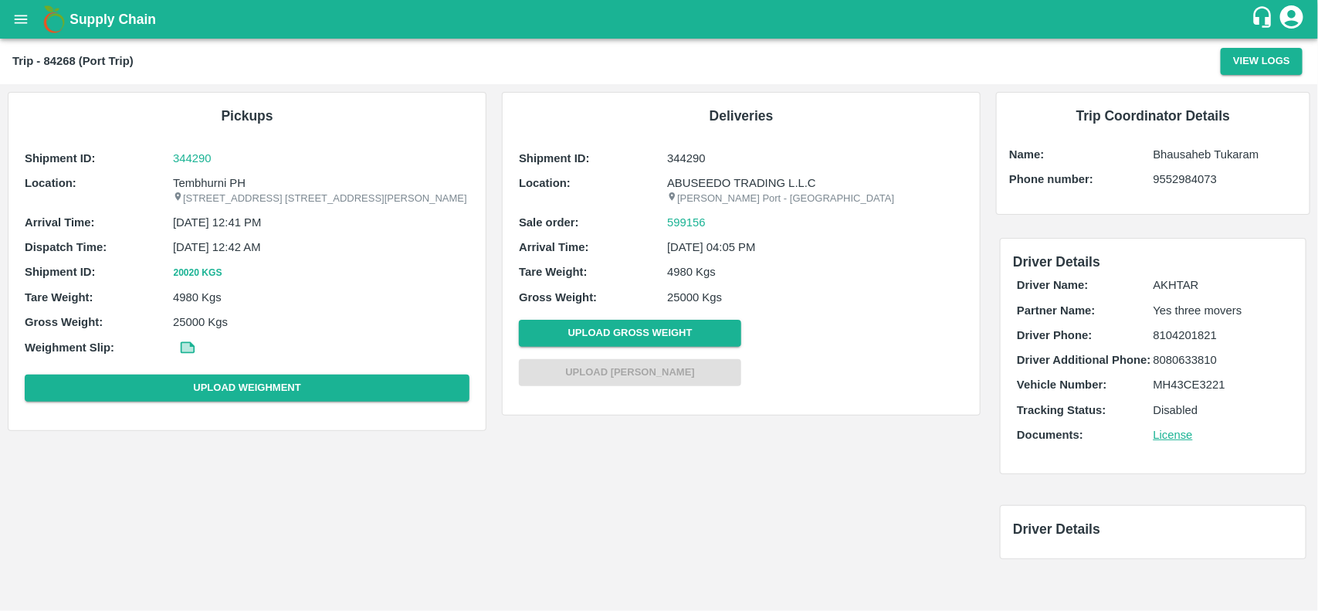
click at [195, 175] on p "Tembhurni PH" at bounding box center [321, 183] width 297 height 17
copy p "Tembhurni"
click at [195, 175] on p "Tembhurni PH" at bounding box center [321, 183] width 297 height 17
copy p "Tembhurni PH"
click at [195, 175] on p "Tembhurni PH" at bounding box center [321, 183] width 297 height 17
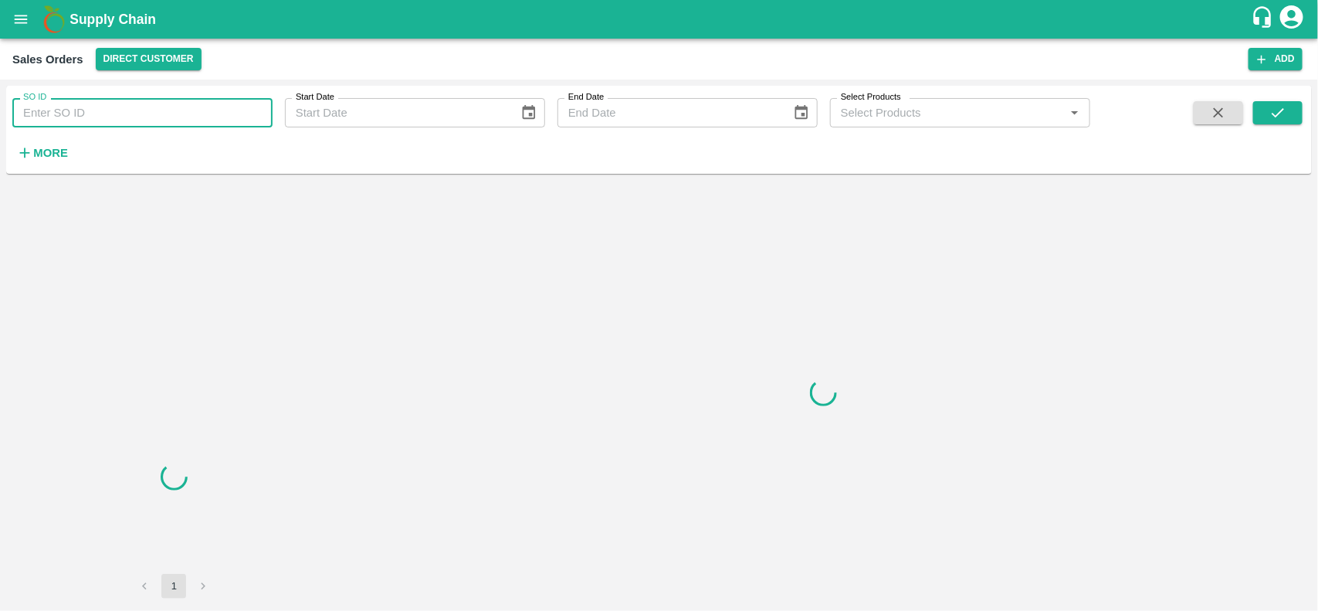
click at [90, 116] on input "SO ID" at bounding box center [142, 112] width 260 height 29
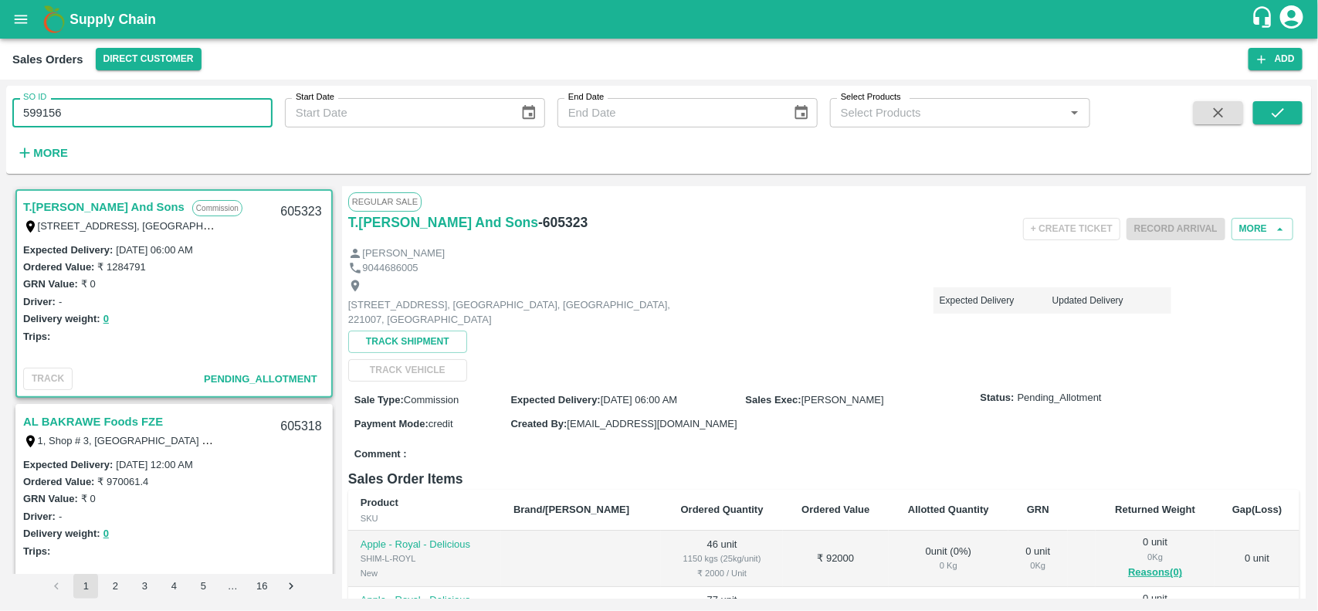
type input "599156"
click at [1272, 126] on span at bounding box center [1278, 132] width 49 height 63
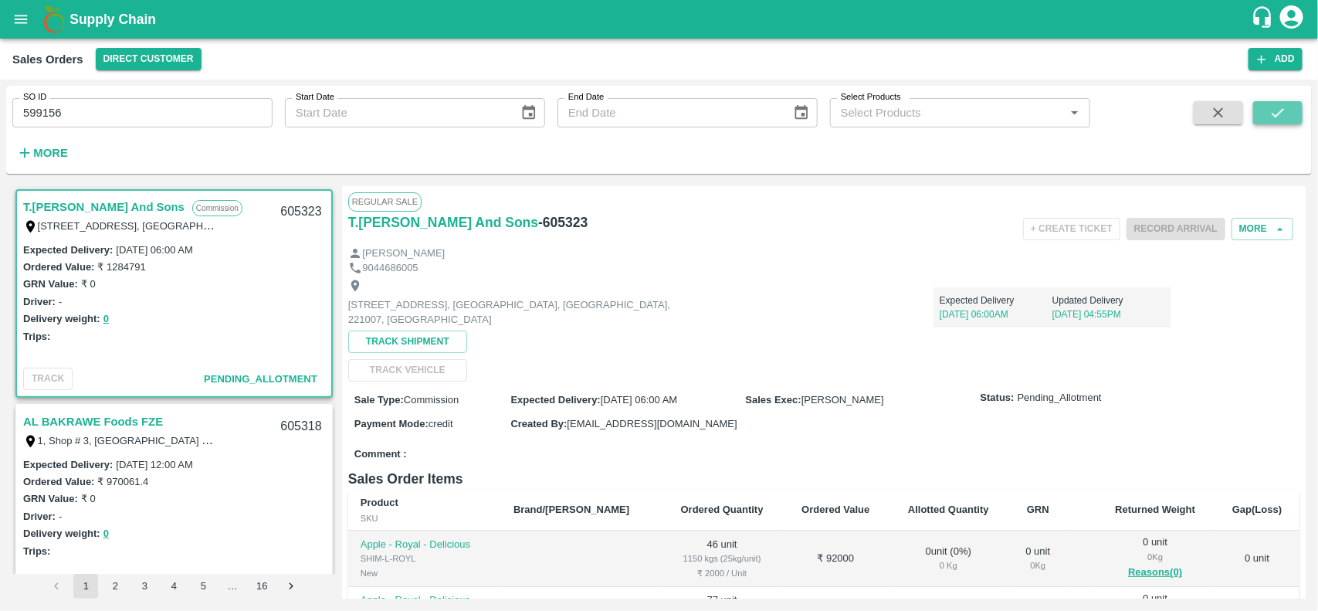
click at [1271, 124] on button "submit" at bounding box center [1278, 112] width 49 height 23
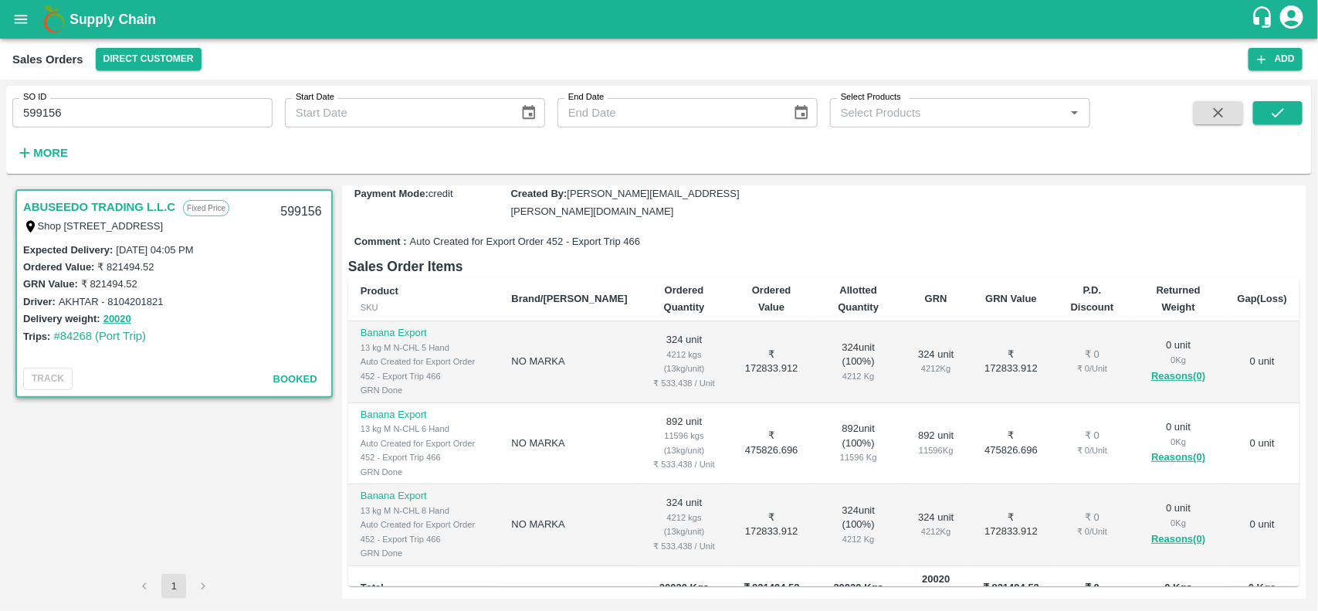
scroll to position [25, 0]
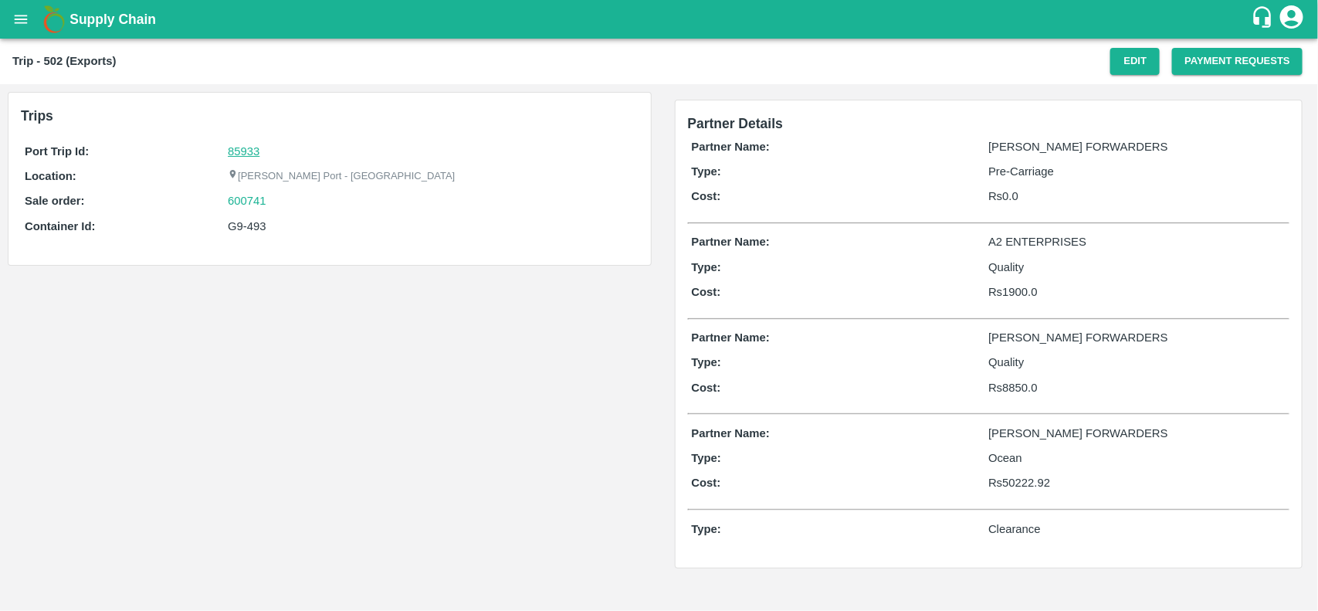
click at [245, 145] on link "85933" at bounding box center [244, 151] width 32 height 12
click at [276, 202] on div "600741" at bounding box center [431, 200] width 406 height 17
copy link "600741"
click at [276, 202] on div "600741" at bounding box center [431, 200] width 406 height 17
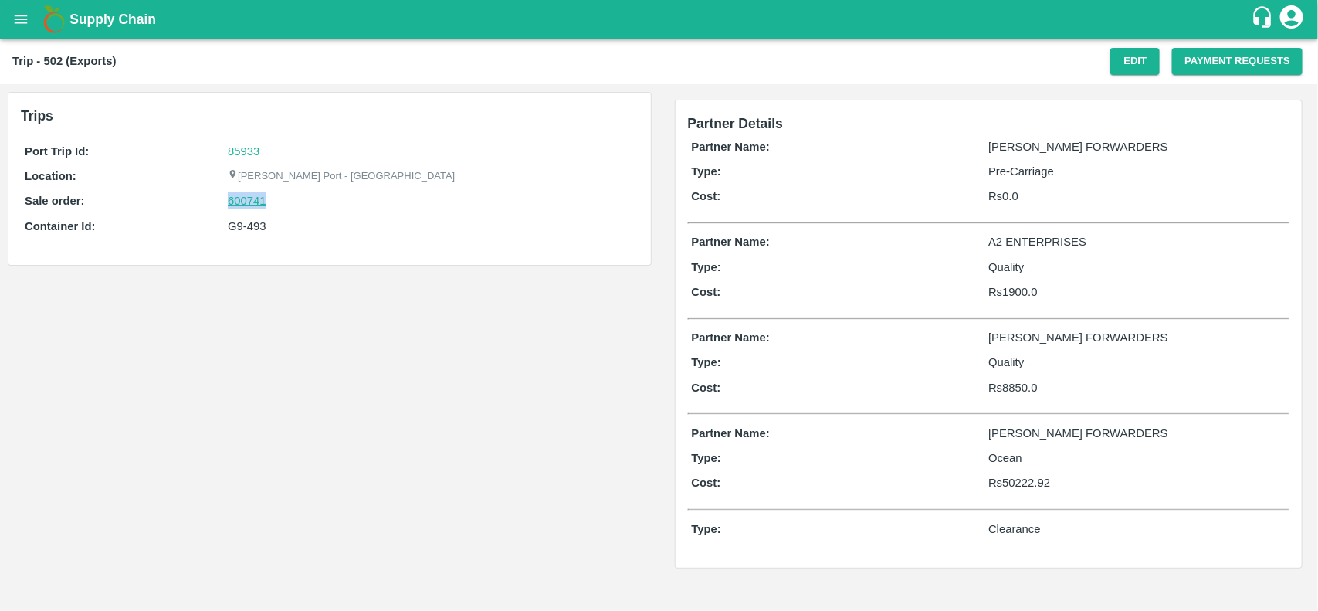
click at [239, 205] on link "600741" at bounding box center [247, 200] width 39 height 17
click at [248, 228] on div "G9-493" at bounding box center [431, 226] width 406 height 17
copy div "G9-493"
click at [248, 228] on div "G9-493" at bounding box center [431, 226] width 406 height 17
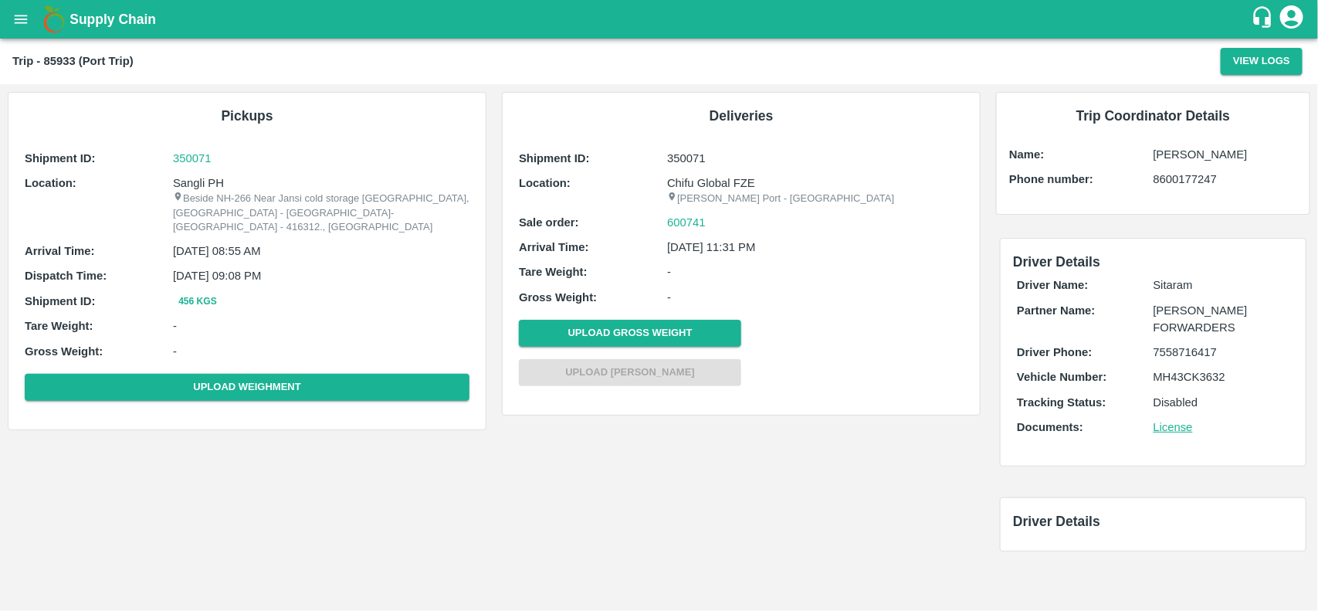
click at [182, 179] on p "Sangli PH" at bounding box center [321, 183] width 297 height 17
copy p "Sangli"
click at [182, 179] on p "Sangli PH" at bounding box center [321, 183] width 297 height 17
copy p "Sangli PH"
click at [182, 179] on p "Sangli PH" at bounding box center [321, 183] width 297 height 17
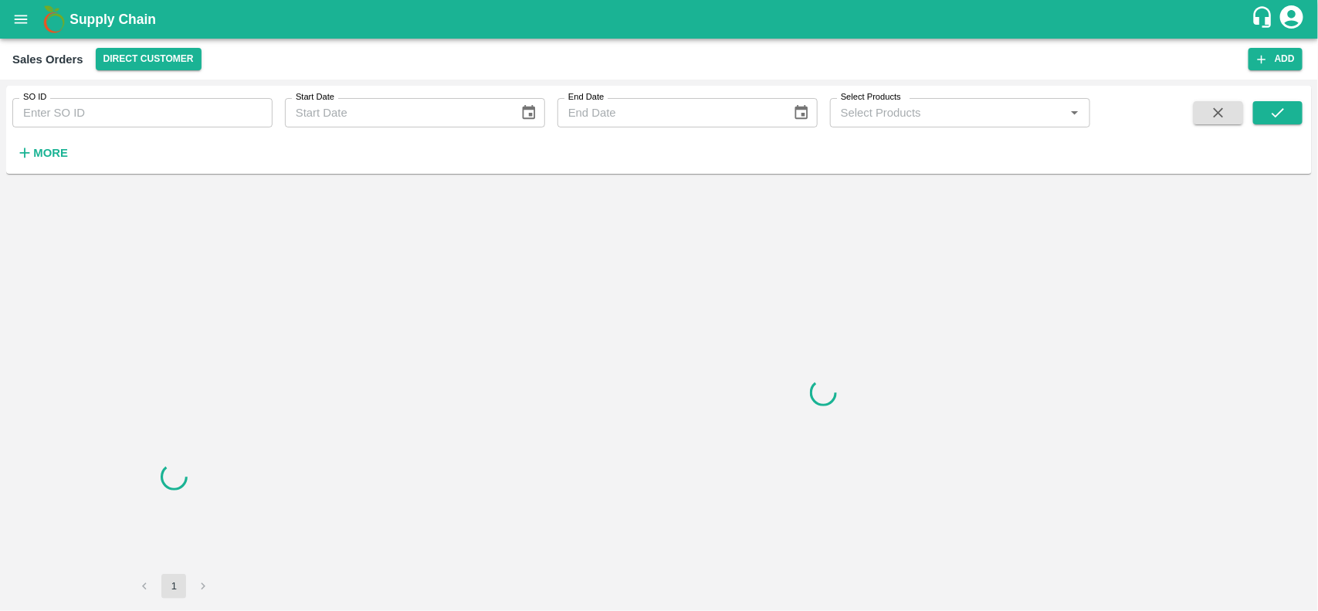
click at [137, 117] on input "SO ID" at bounding box center [142, 112] width 260 height 29
drag, startPoint x: 137, startPoint y: 117, endPoint x: 758, endPoint y: 121, distance: 621.0
click at [137, 117] on input "SO ID" at bounding box center [142, 112] width 260 height 29
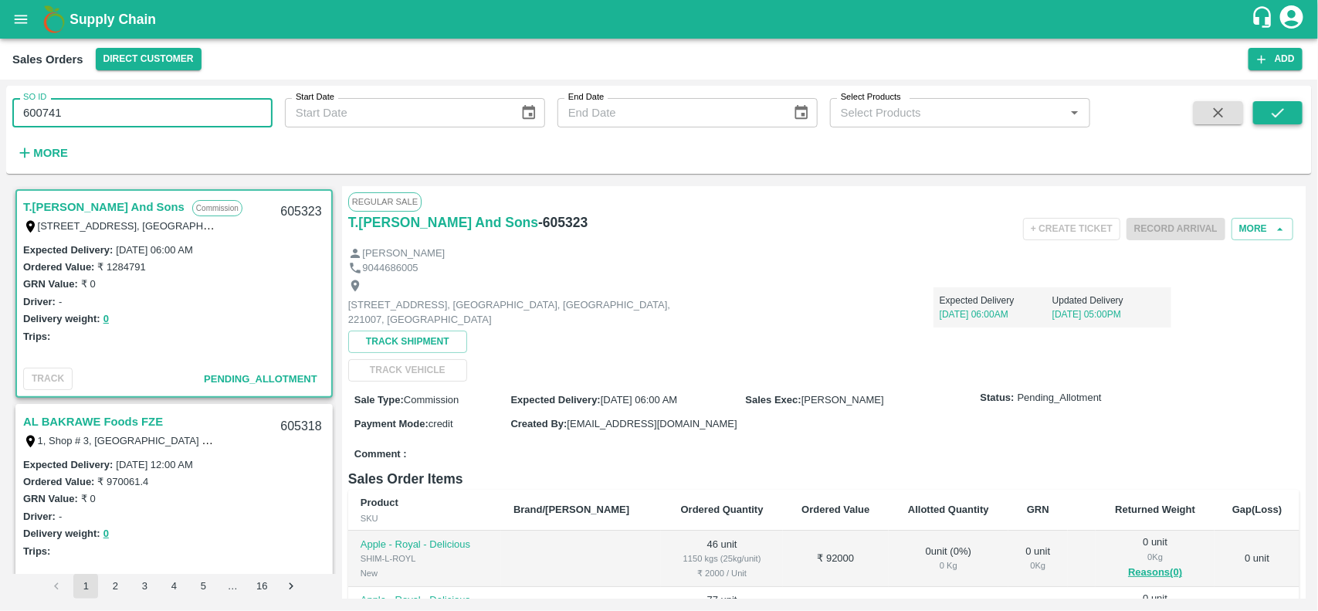
type input "600741"
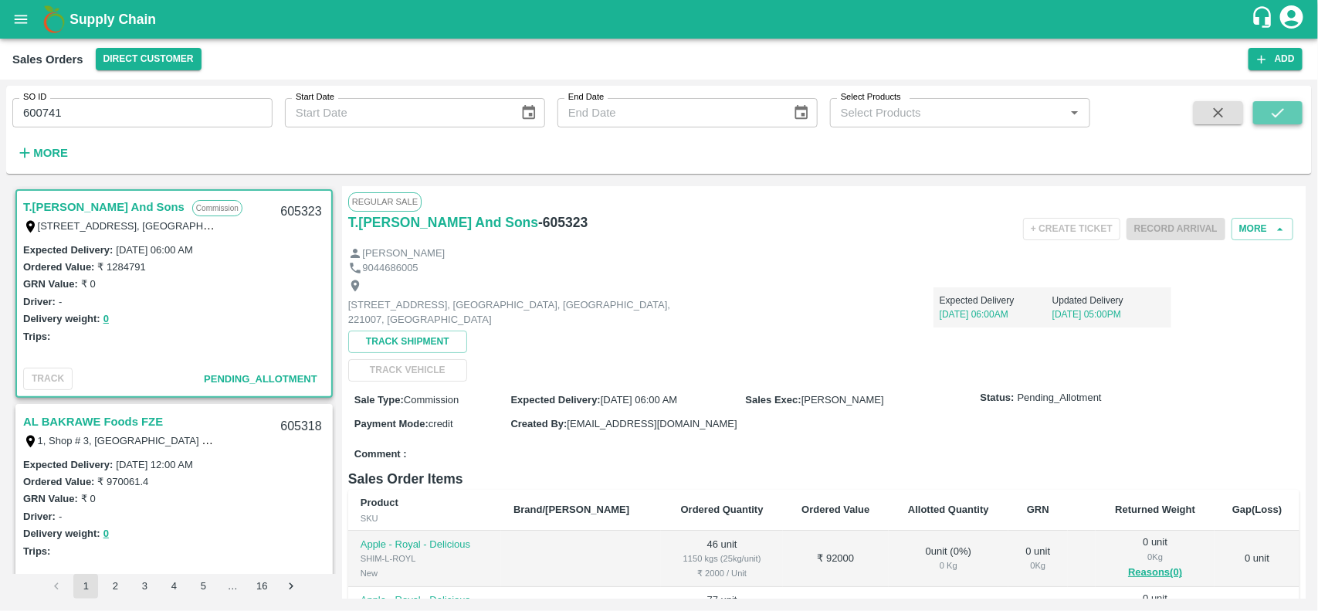
click at [1291, 116] on button "submit" at bounding box center [1278, 112] width 49 height 23
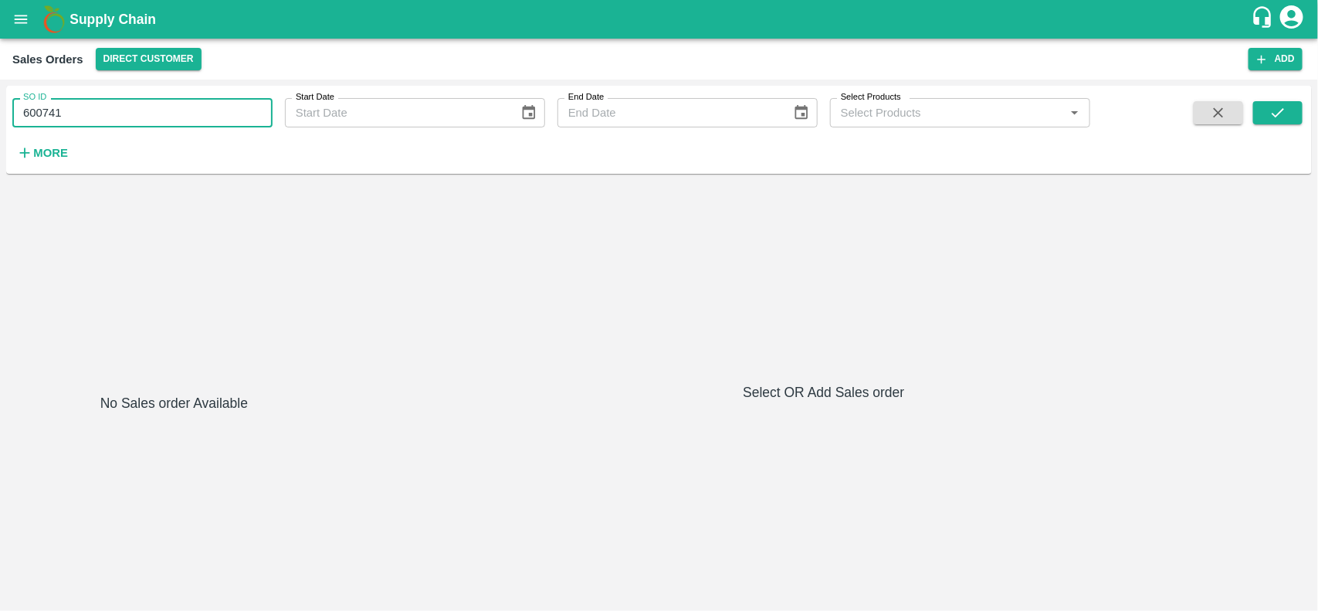
click at [85, 118] on input "600741" at bounding box center [142, 112] width 260 height 29
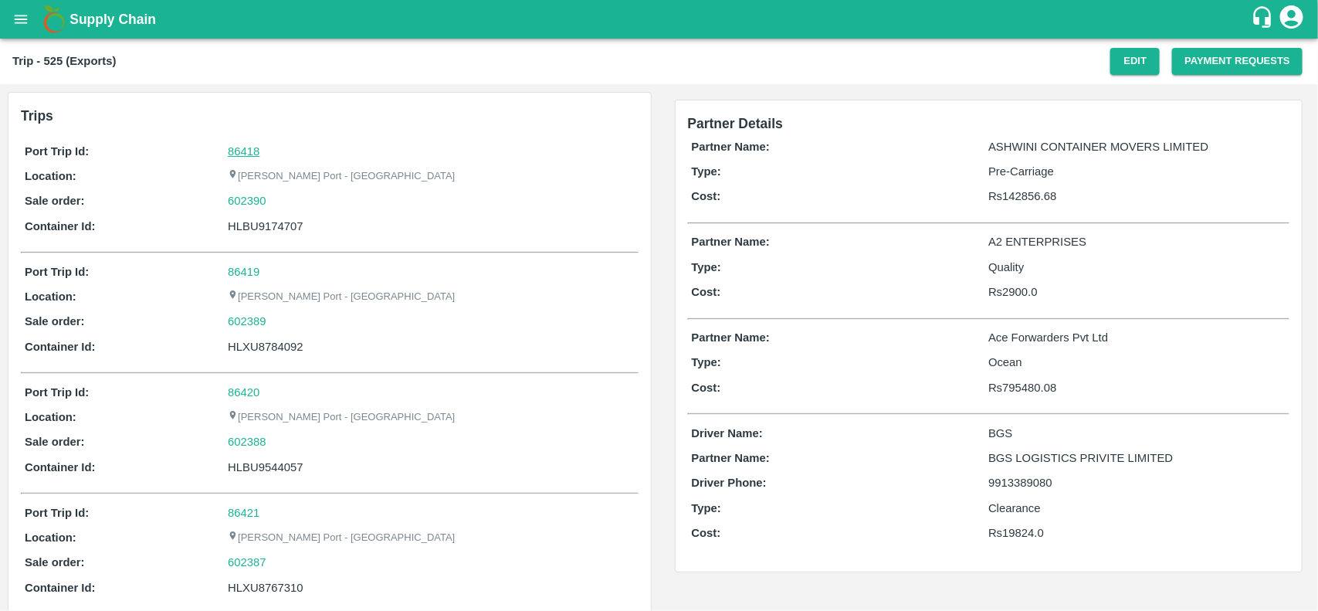
click at [238, 148] on link "86418" at bounding box center [244, 151] width 32 height 12
click at [270, 199] on div "602390" at bounding box center [431, 200] width 406 height 17
copy link
click at [270, 199] on div "602390" at bounding box center [431, 200] width 406 height 17
copy link "602390"
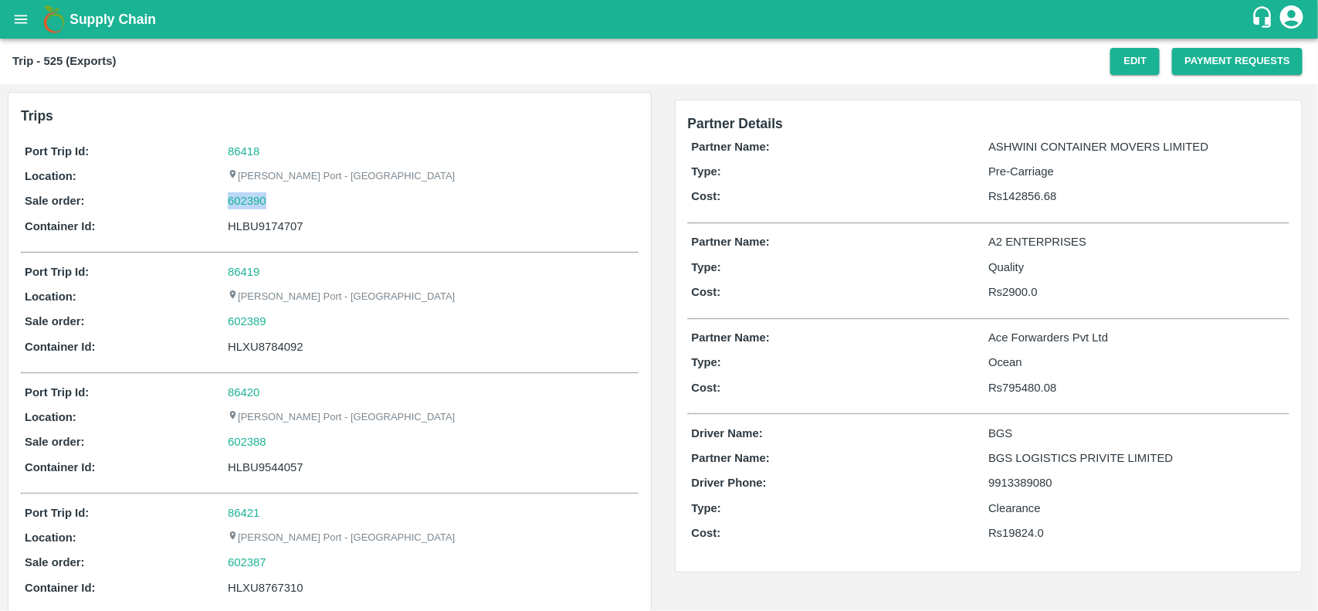
click at [270, 199] on div "602390" at bounding box center [431, 200] width 406 height 17
click at [245, 205] on link "602390" at bounding box center [247, 200] width 39 height 17
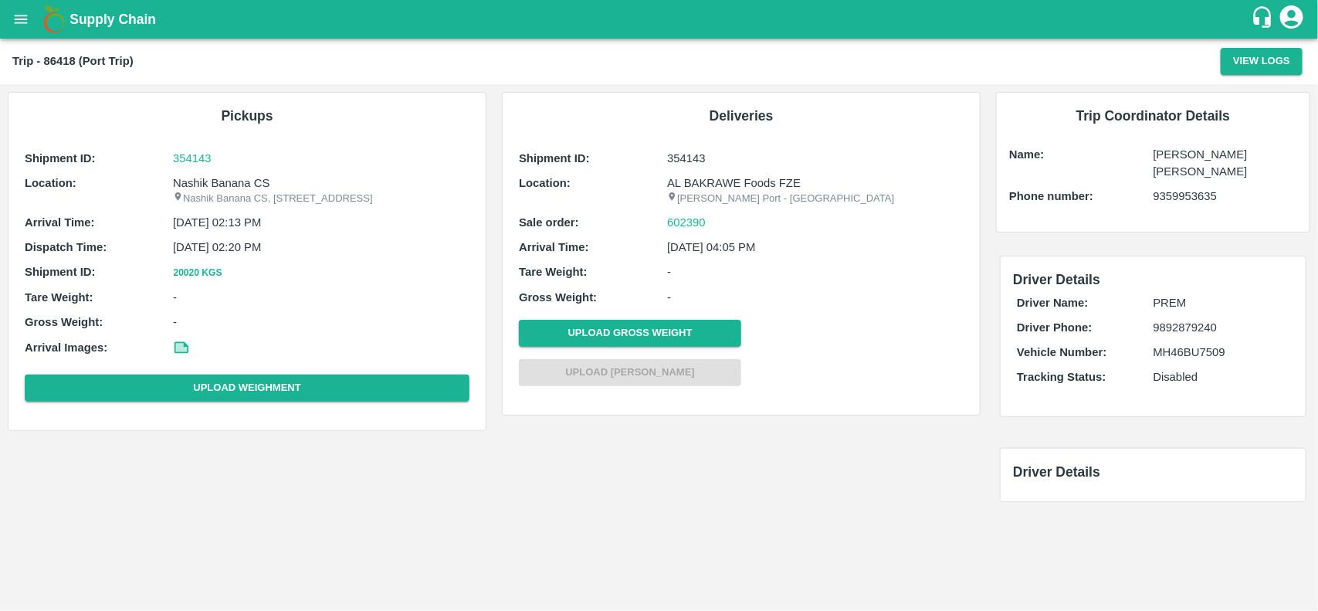
click at [226, 184] on p "Nashik Banana CS" at bounding box center [321, 183] width 297 height 17
copy p "Banana"
click at [226, 184] on p "Nashik Banana CS" at bounding box center [321, 183] width 297 height 17
copy p "Nashik Banana CS"
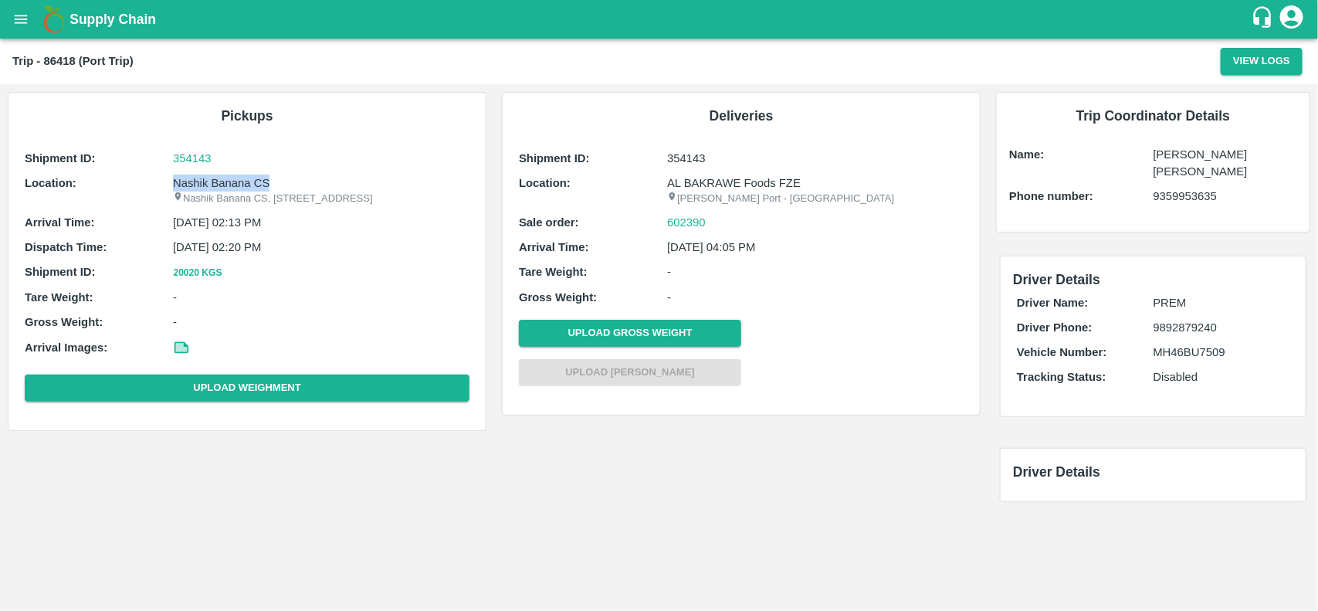
click at [226, 184] on p "Nashik Banana CS" at bounding box center [321, 183] width 297 height 17
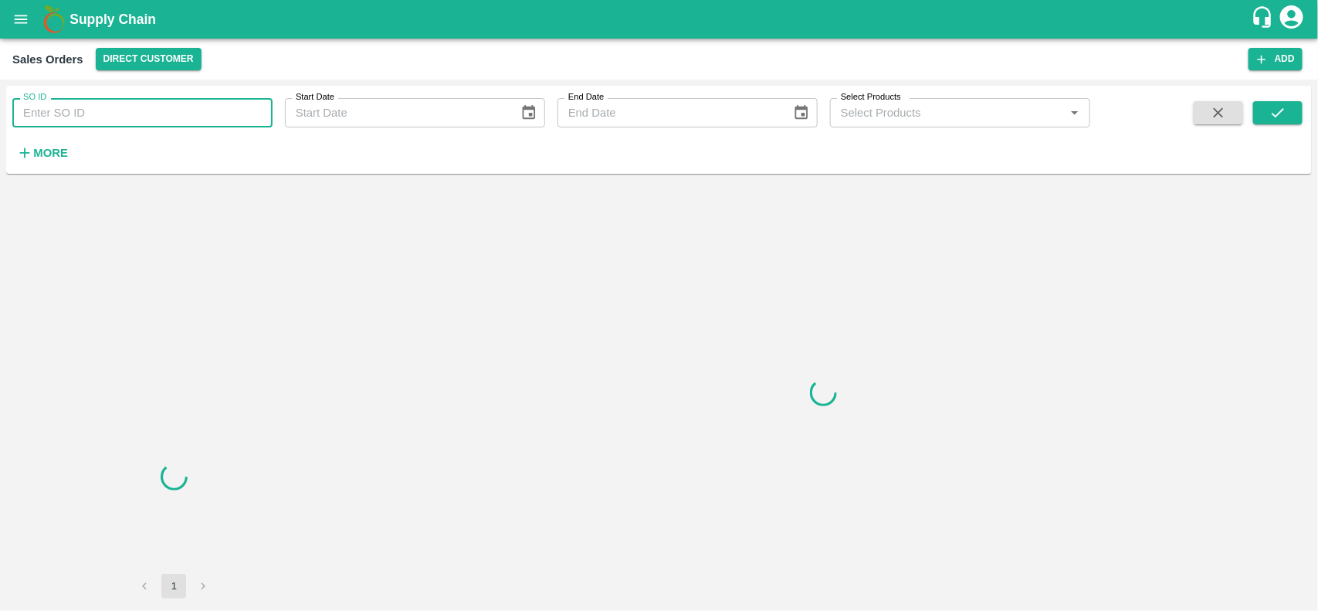
click at [78, 113] on input "SO ID" at bounding box center [142, 112] width 260 height 29
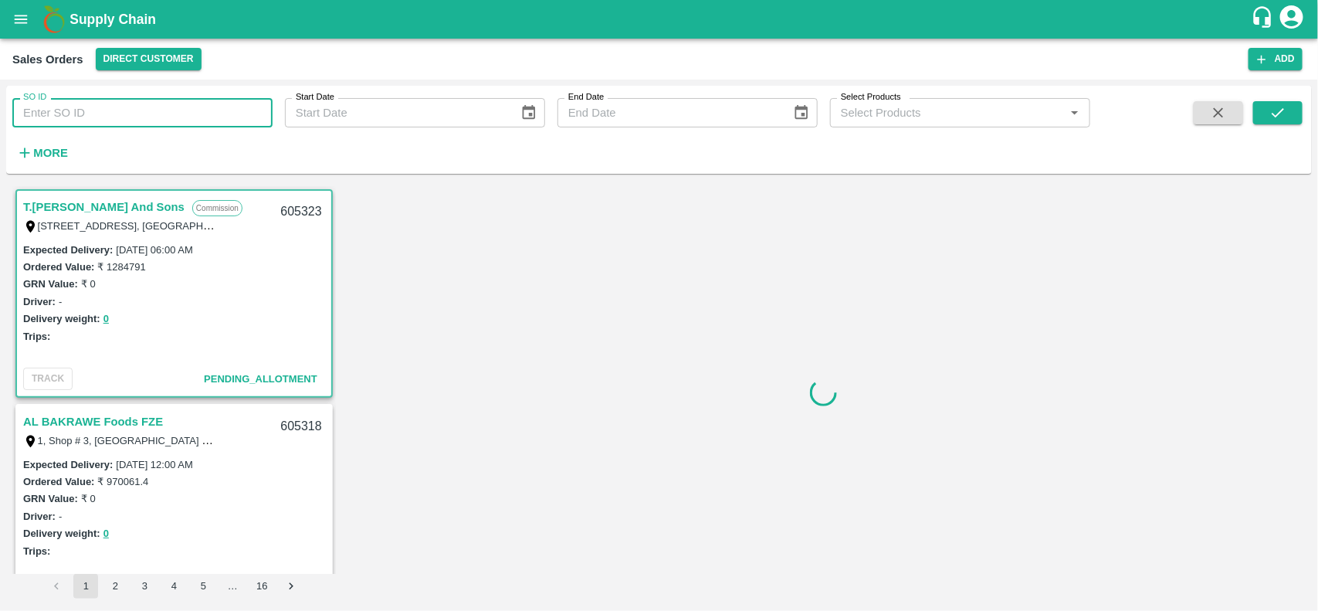
click at [78, 113] on input "SO ID" at bounding box center [142, 112] width 260 height 29
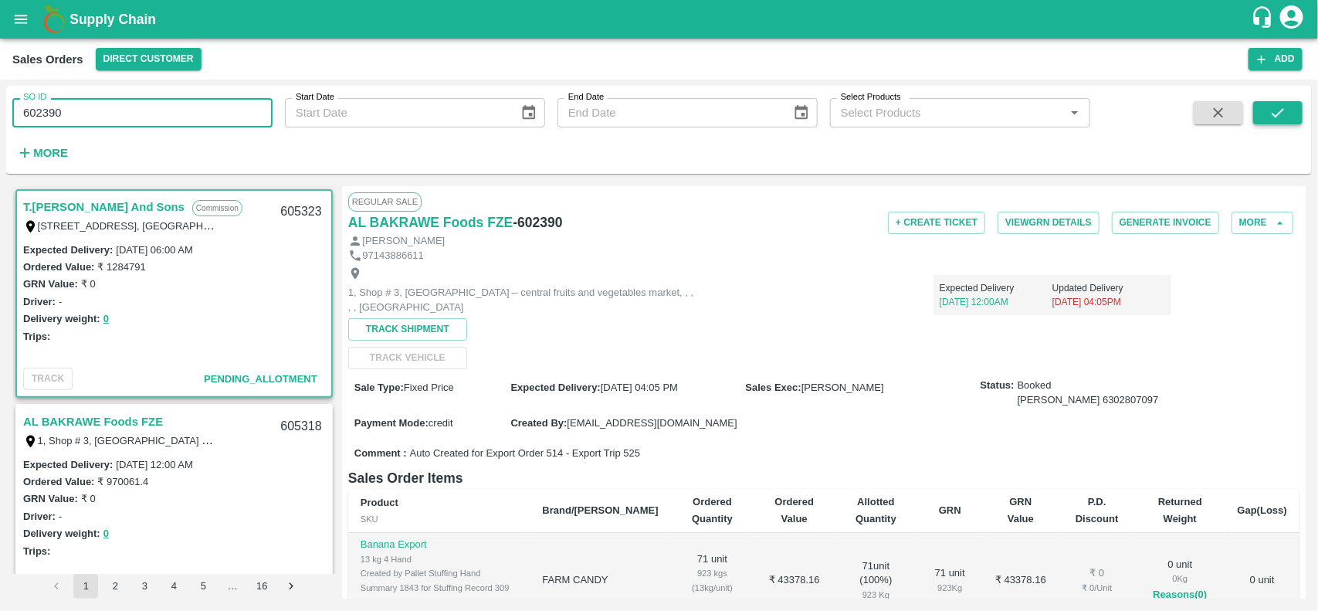
type input "602390"
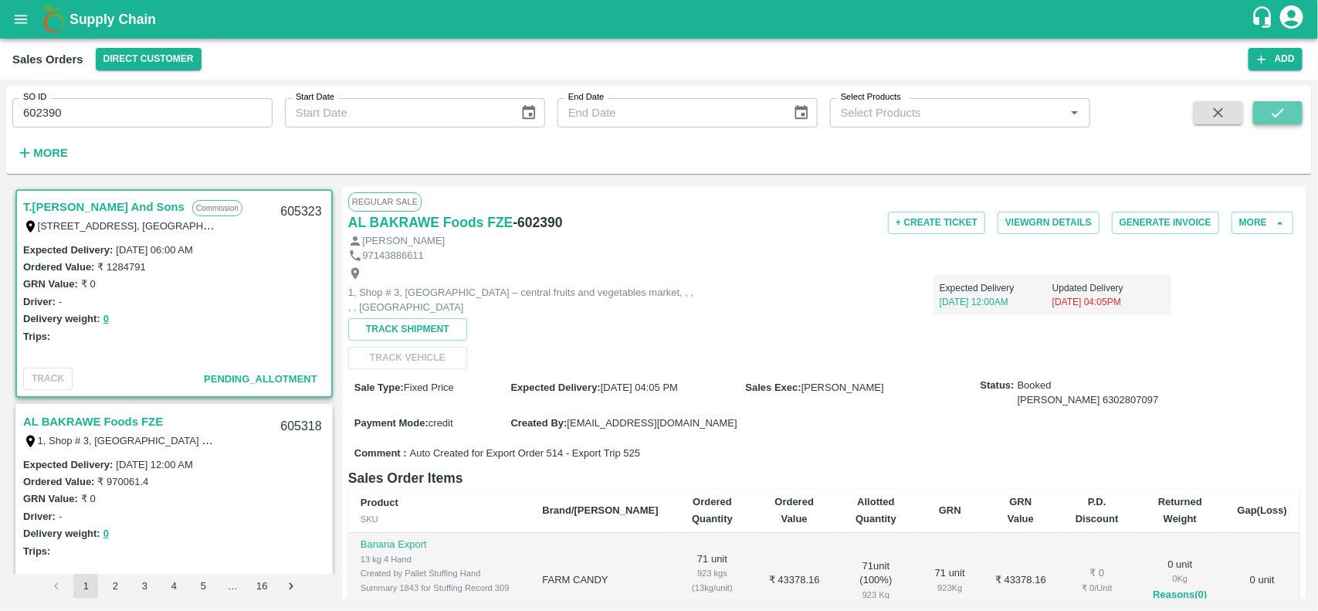
click at [1284, 110] on icon "submit" at bounding box center [1278, 112] width 17 height 17
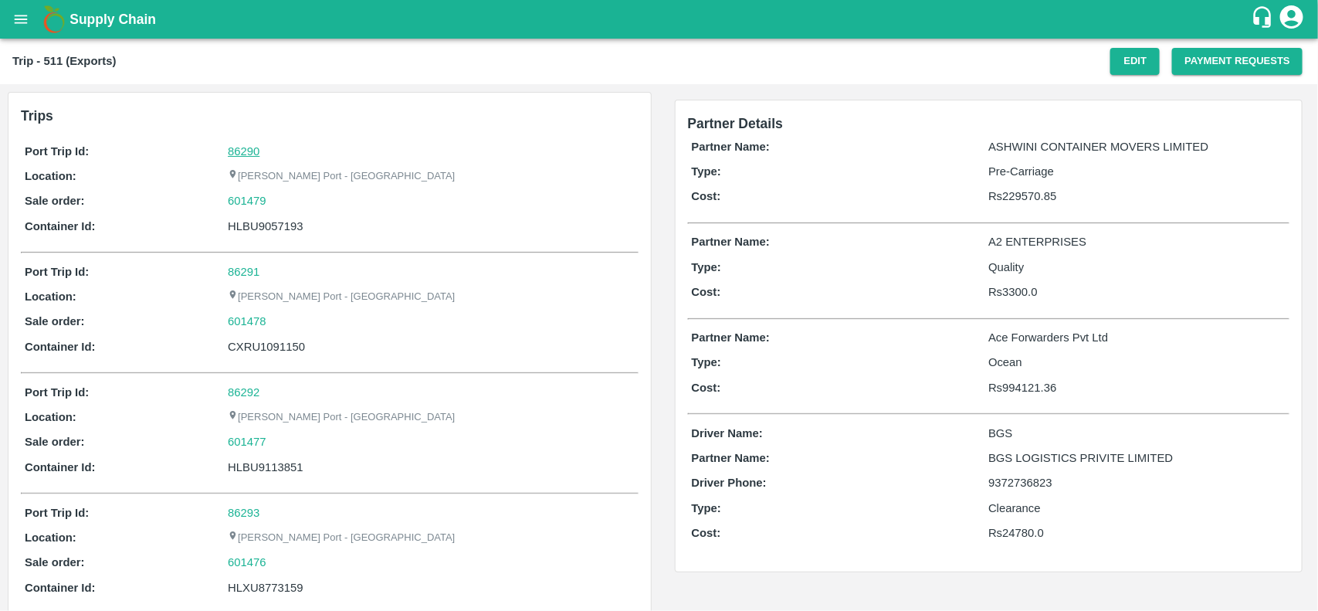
click at [242, 148] on link "86290" at bounding box center [244, 151] width 32 height 12
click at [283, 195] on div "601479" at bounding box center [431, 200] width 406 height 17
copy link
click at [283, 195] on div "601479" at bounding box center [431, 200] width 406 height 17
copy link "601479"
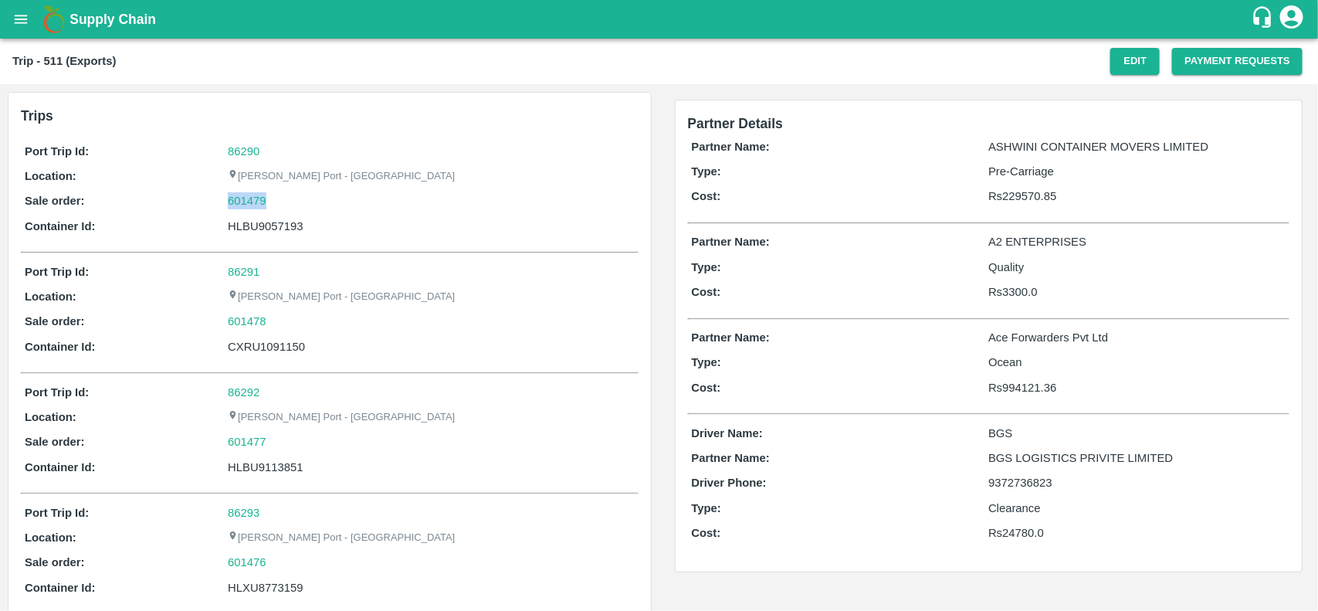
click at [283, 195] on div "601479" at bounding box center [431, 200] width 406 height 17
click at [241, 202] on link "601479" at bounding box center [247, 200] width 39 height 17
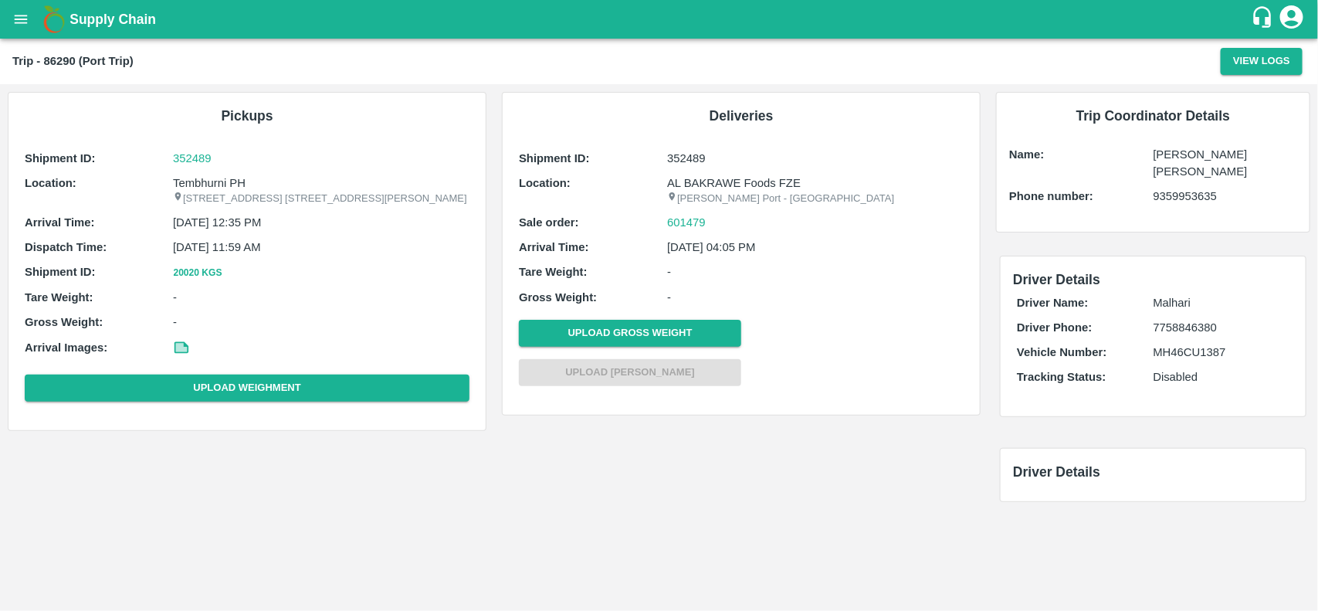
click at [213, 180] on p "Tembhurni PH" at bounding box center [321, 183] width 297 height 17
copy p "Tembhurni PH"
click at [213, 180] on p "Tembhurni PH" at bounding box center [321, 183] width 297 height 17
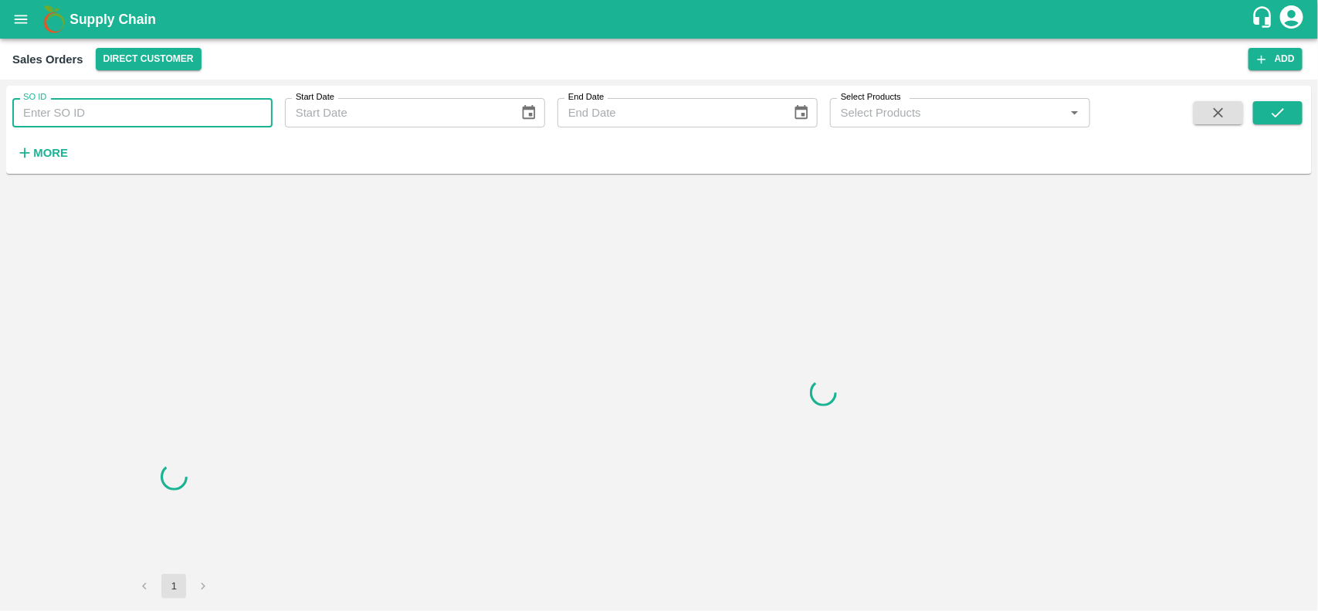
click at [124, 118] on input "SO ID" at bounding box center [142, 112] width 260 height 29
click at [124, 118] on input "601479" at bounding box center [142, 112] width 260 height 29
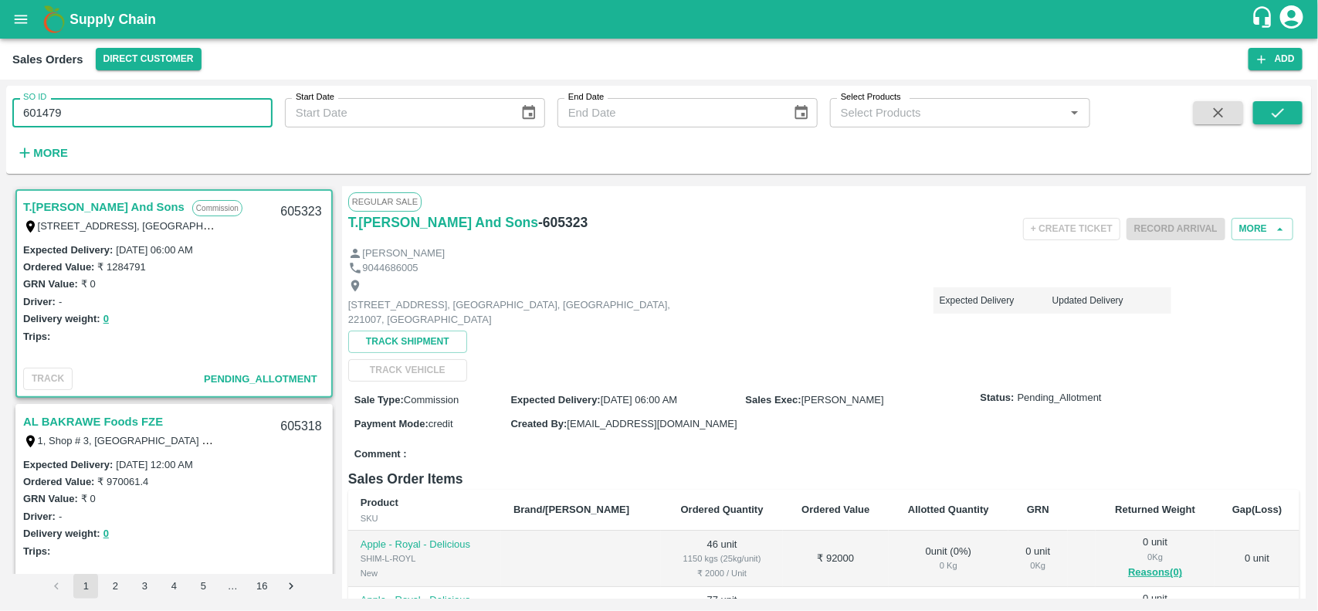
type input "601479"
click at [1261, 109] on button "submit" at bounding box center [1278, 112] width 49 height 23
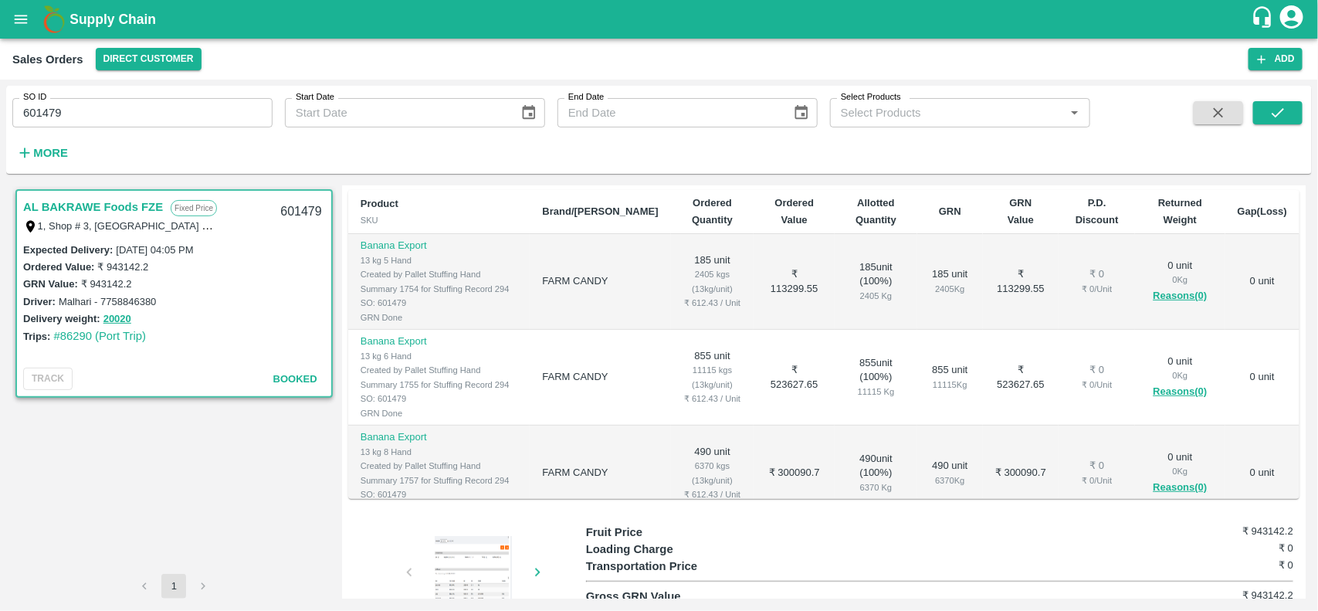
scroll to position [107, 0]
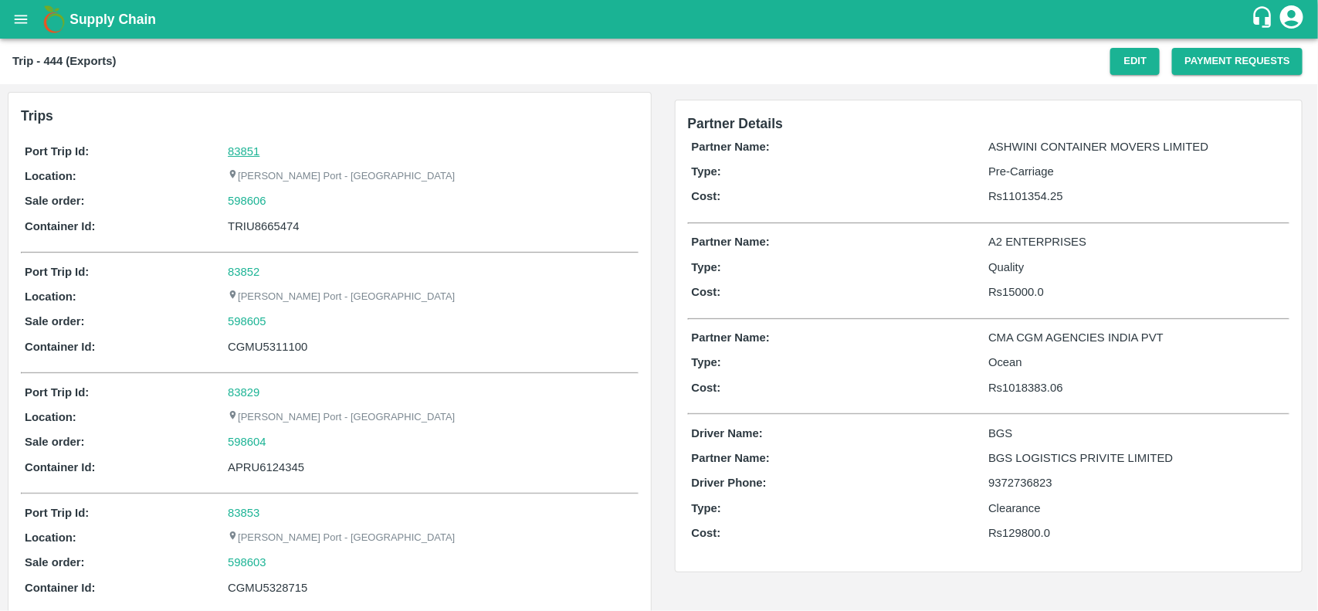
click at [228, 154] on link "83851" at bounding box center [244, 151] width 32 height 12
click at [282, 205] on div "598606" at bounding box center [431, 200] width 406 height 17
copy link
click at [282, 205] on div "598606" at bounding box center [431, 200] width 406 height 17
copy link "598606"
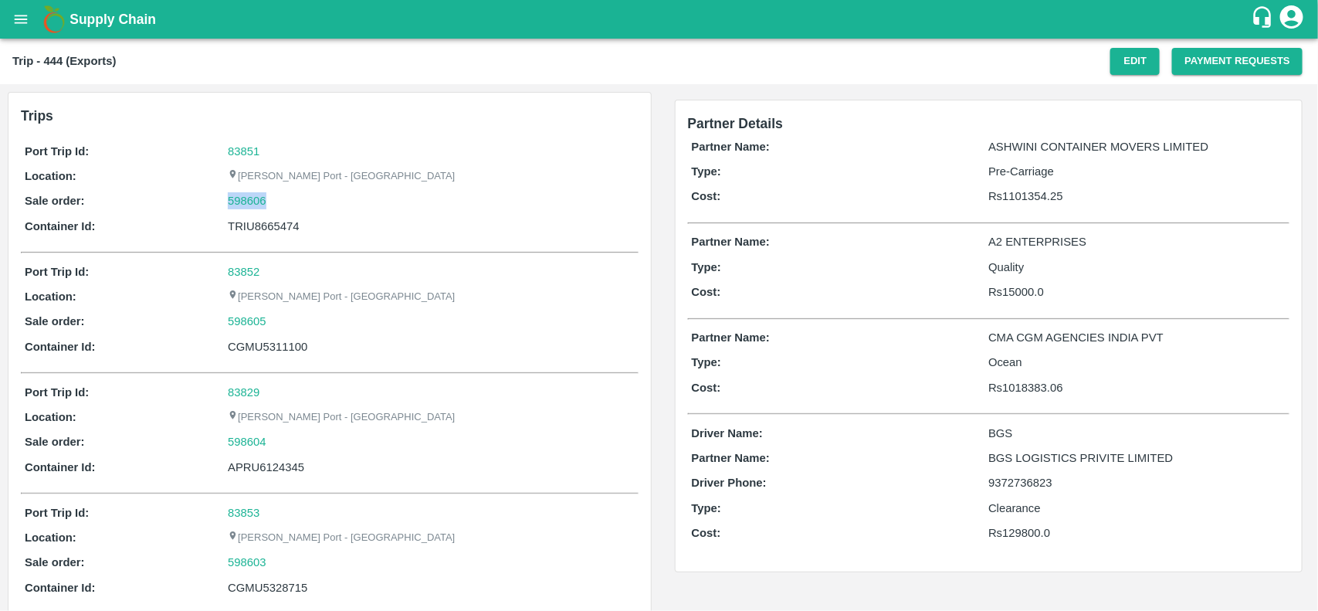
click at [282, 205] on div "598606" at bounding box center [431, 200] width 406 height 17
drag, startPoint x: 282, startPoint y: 205, endPoint x: 240, endPoint y: 205, distance: 41.7
click at [240, 205] on div "598606" at bounding box center [431, 200] width 406 height 17
click at [240, 205] on link "598606" at bounding box center [247, 200] width 39 height 17
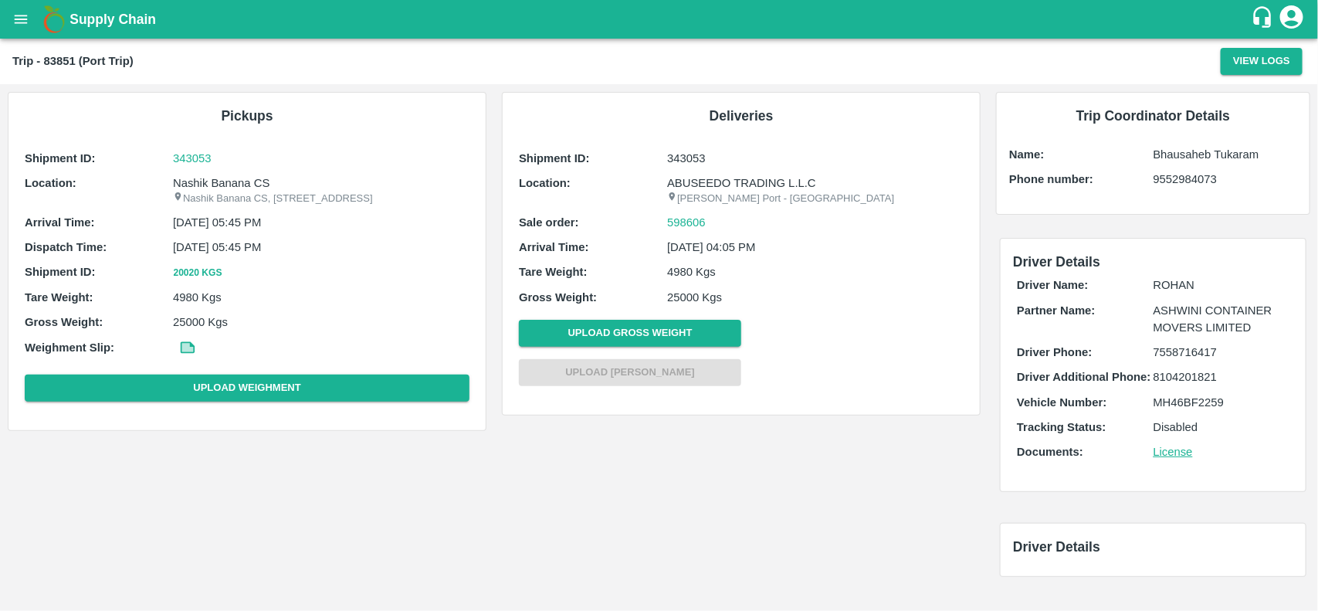
click at [205, 184] on p "Nashik Banana CS" at bounding box center [321, 183] width 297 height 17
copy p "Nashik Banana CS"
click at [205, 184] on p "Nashik Banana CS" at bounding box center [321, 183] width 297 height 17
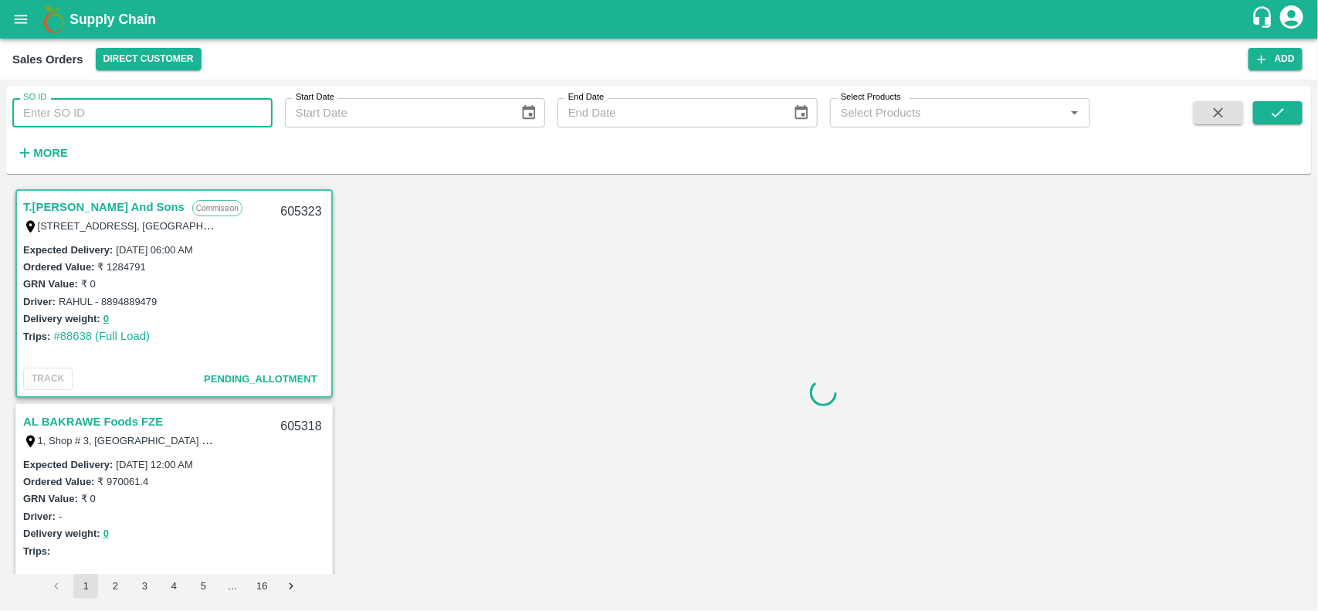
click at [120, 118] on input "SO ID" at bounding box center [142, 112] width 260 height 29
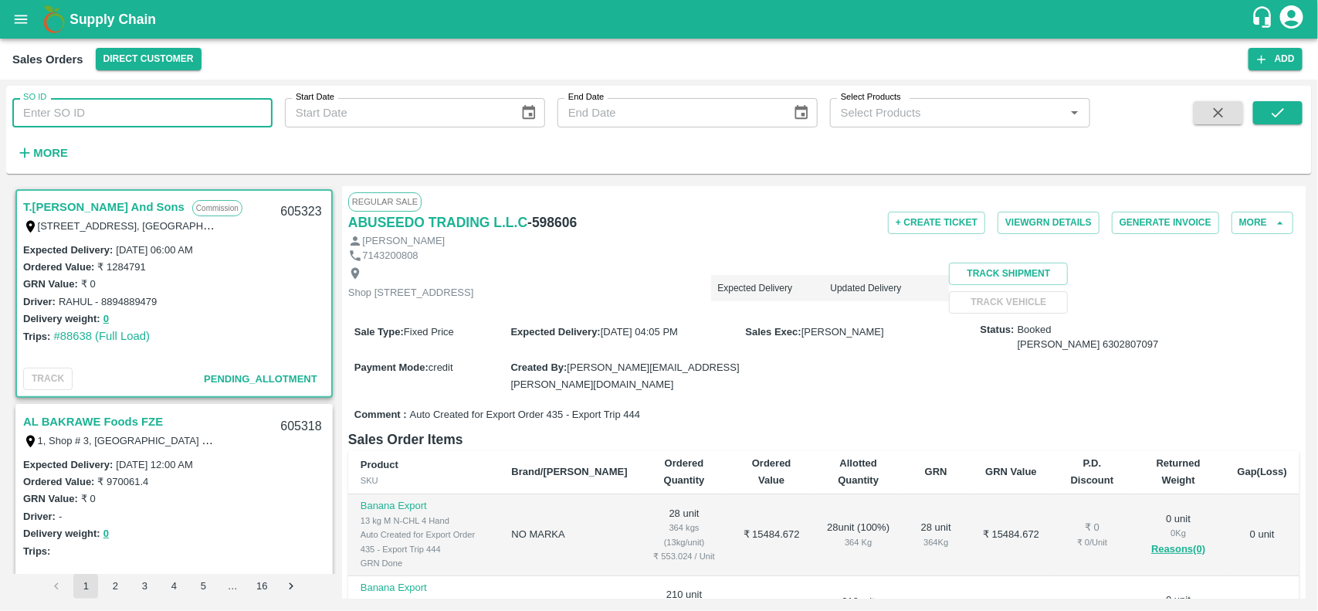
click at [120, 118] on input "SO ID" at bounding box center [142, 112] width 260 height 29
paste input "598606"
click at [120, 118] on input "598606" at bounding box center [142, 112] width 260 height 29
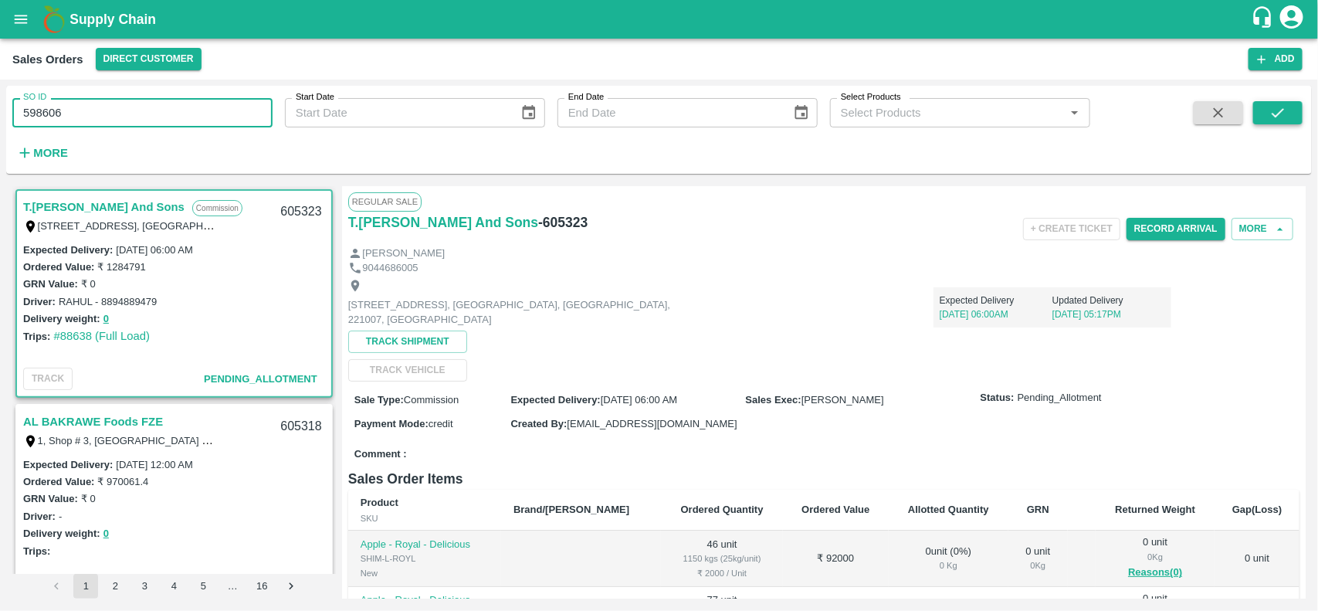
type input "598606"
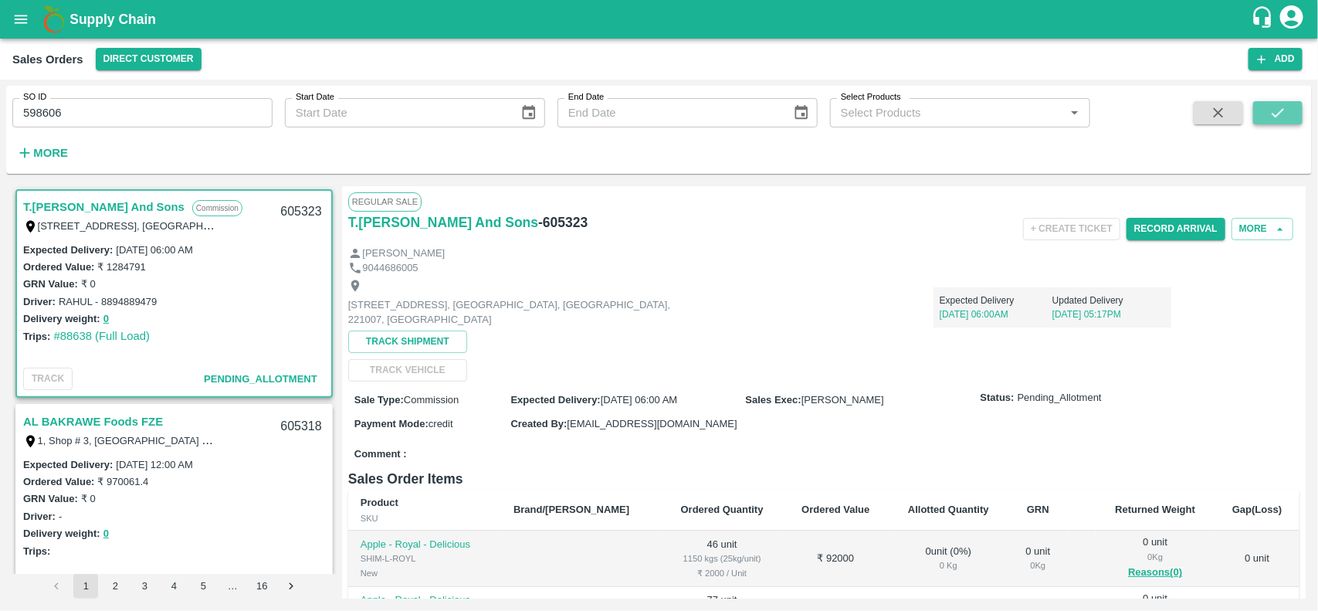
click at [1278, 114] on icon "submit" at bounding box center [1278, 112] width 12 height 9
click at [205, 112] on input "598606" at bounding box center [142, 112] width 260 height 29
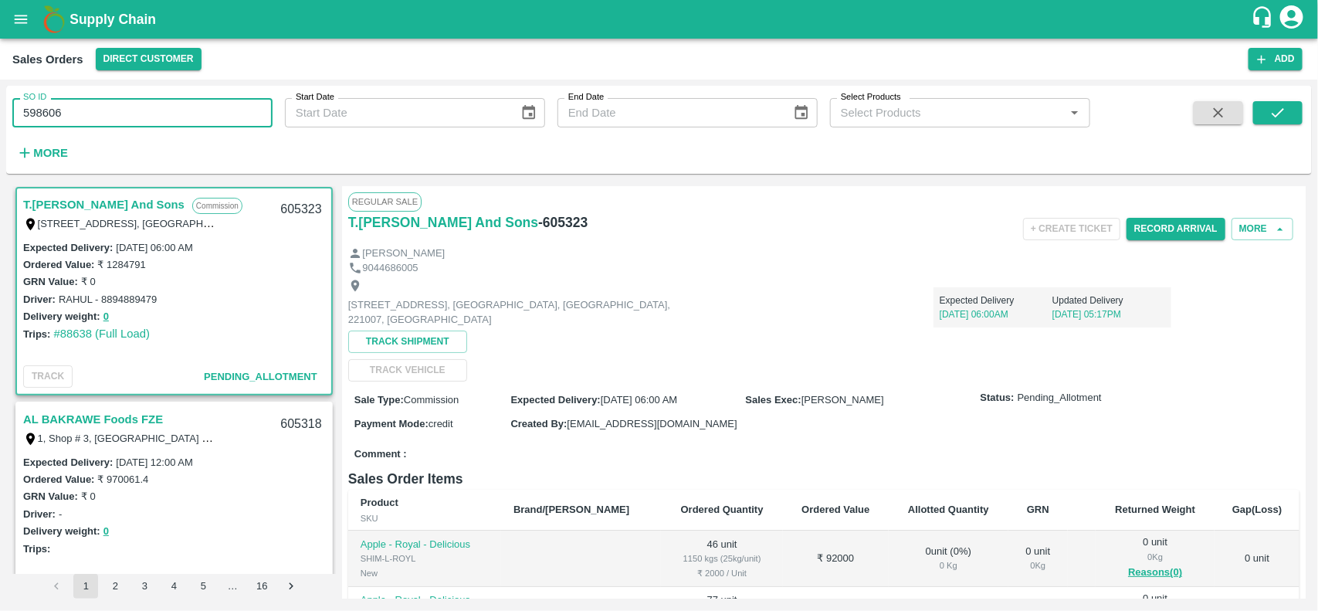
click at [205, 112] on input "598606" at bounding box center [142, 112] width 260 height 29
paste input "text"
type input "598606"
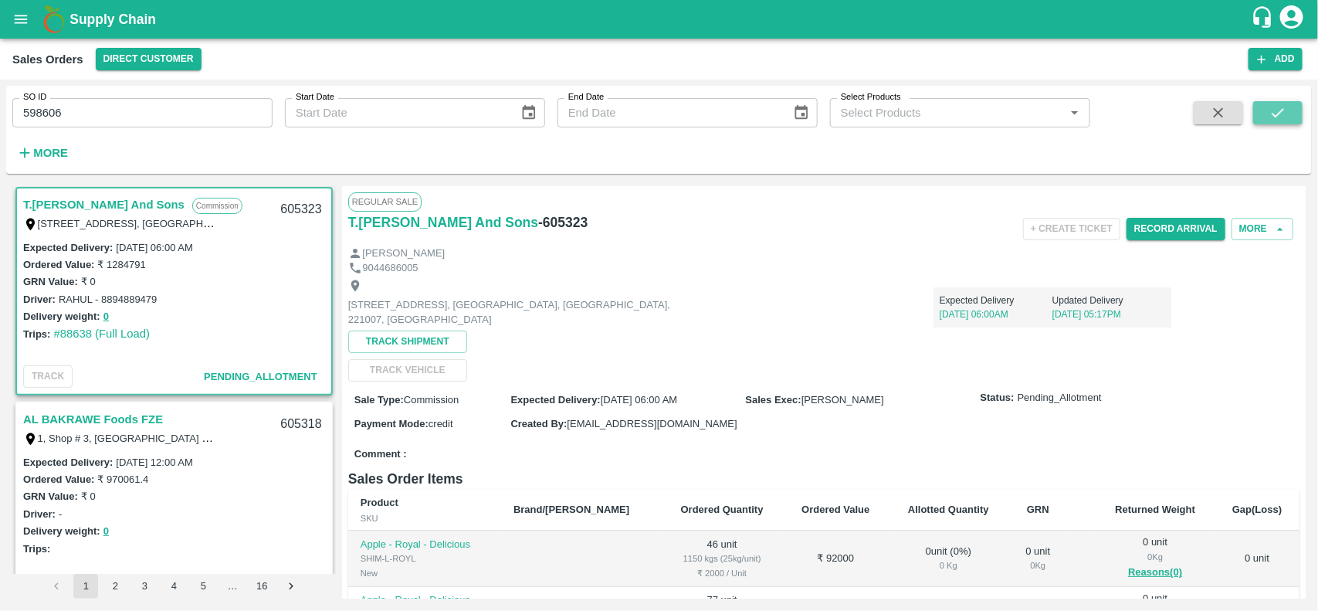
click at [1267, 118] on button "submit" at bounding box center [1278, 112] width 49 height 23
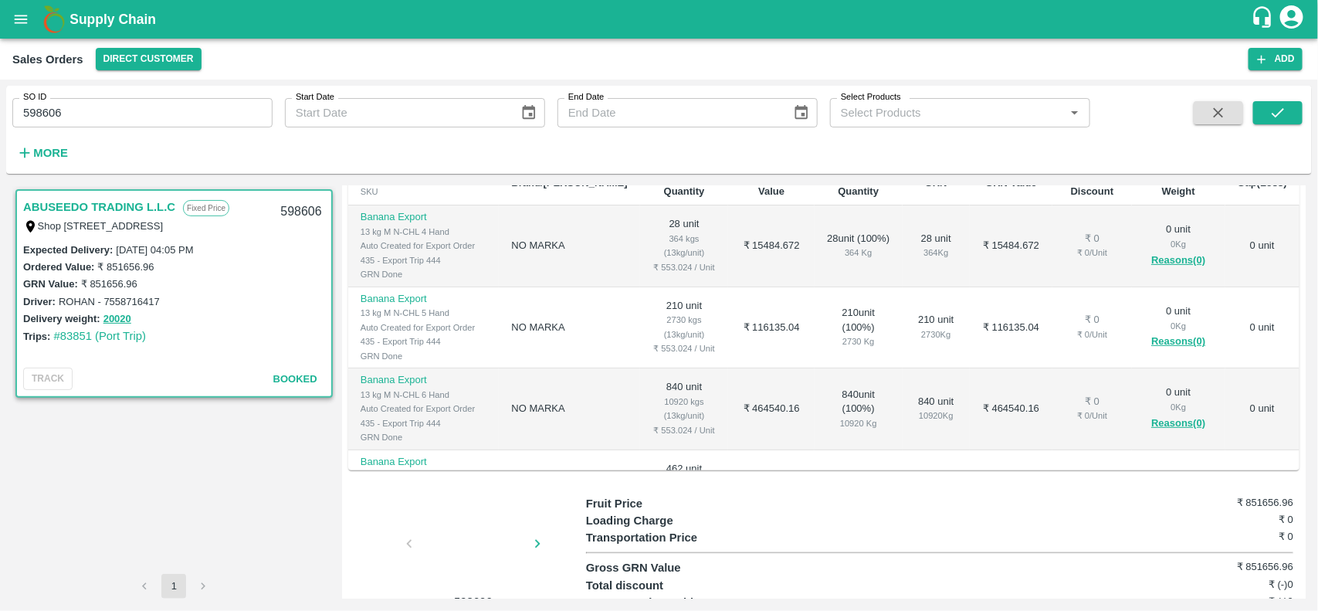
scroll to position [304, 0]
